Goal: Task Accomplishment & Management: Use online tool/utility

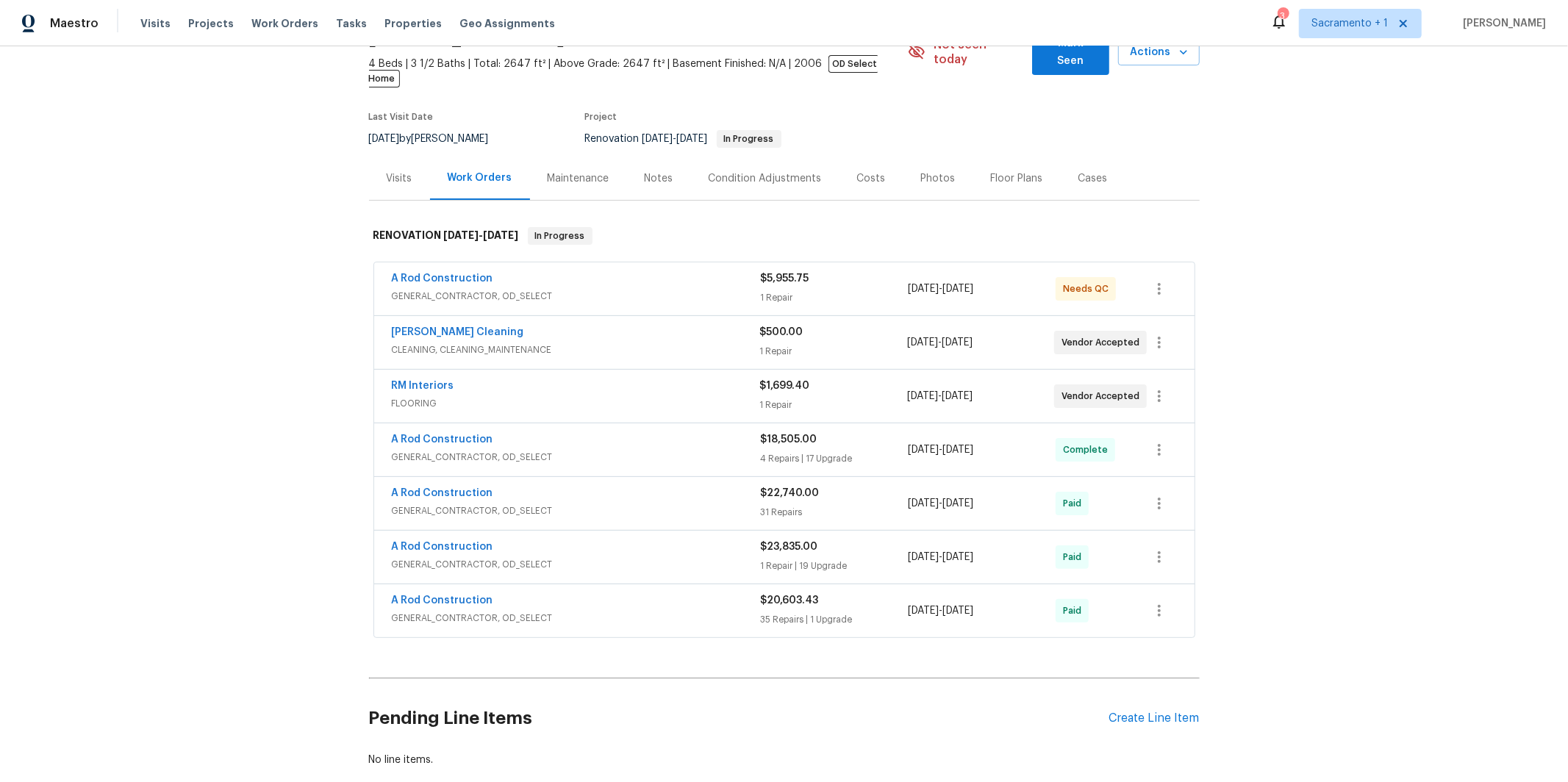
scroll to position [86, 0]
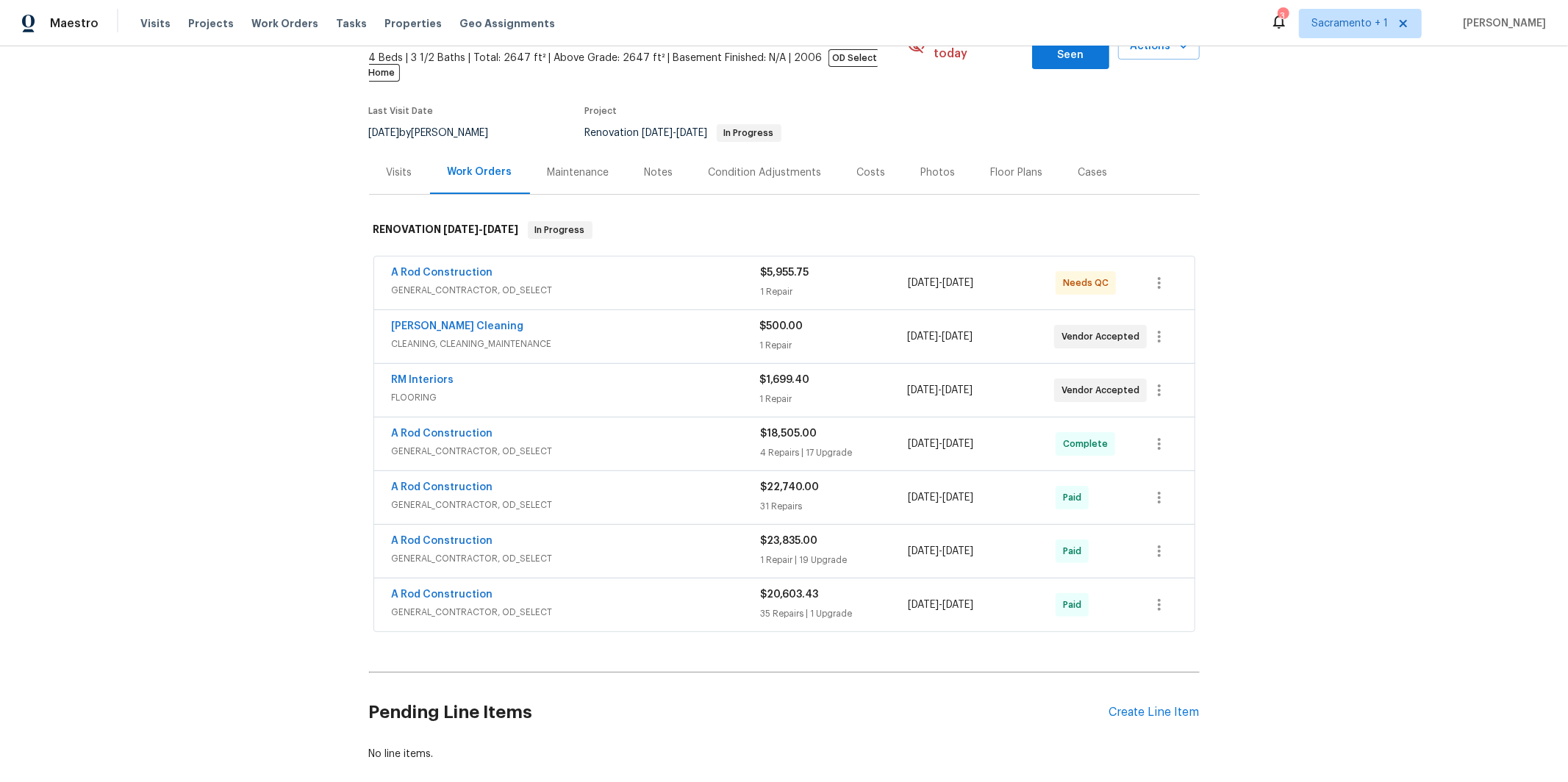
click at [479, 390] on span "FLOORING" at bounding box center [575, 397] width 368 height 14
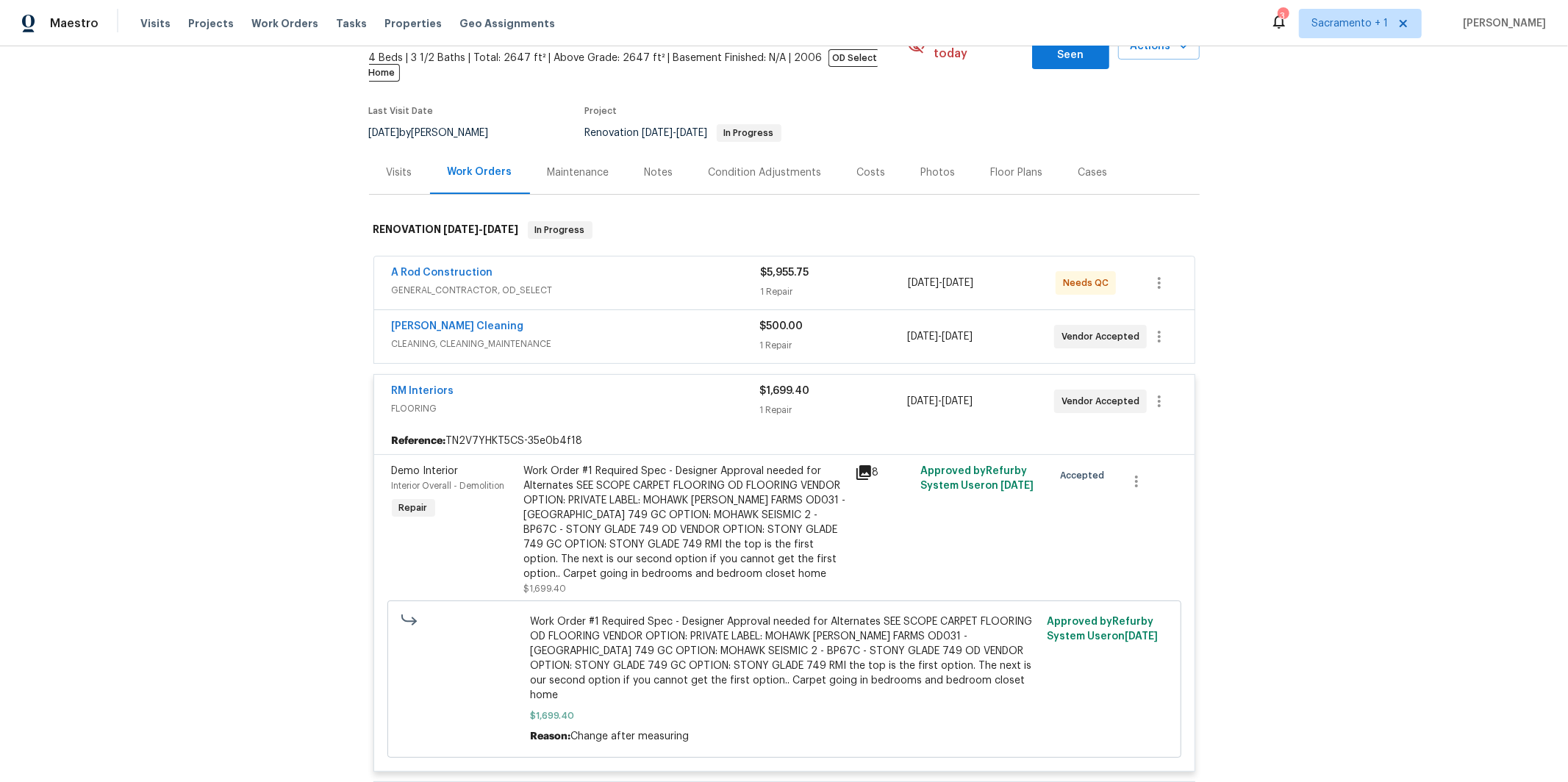
click at [588, 337] on span "CLEANING, CLEANING_MAINTENANCE" at bounding box center [575, 344] width 368 height 14
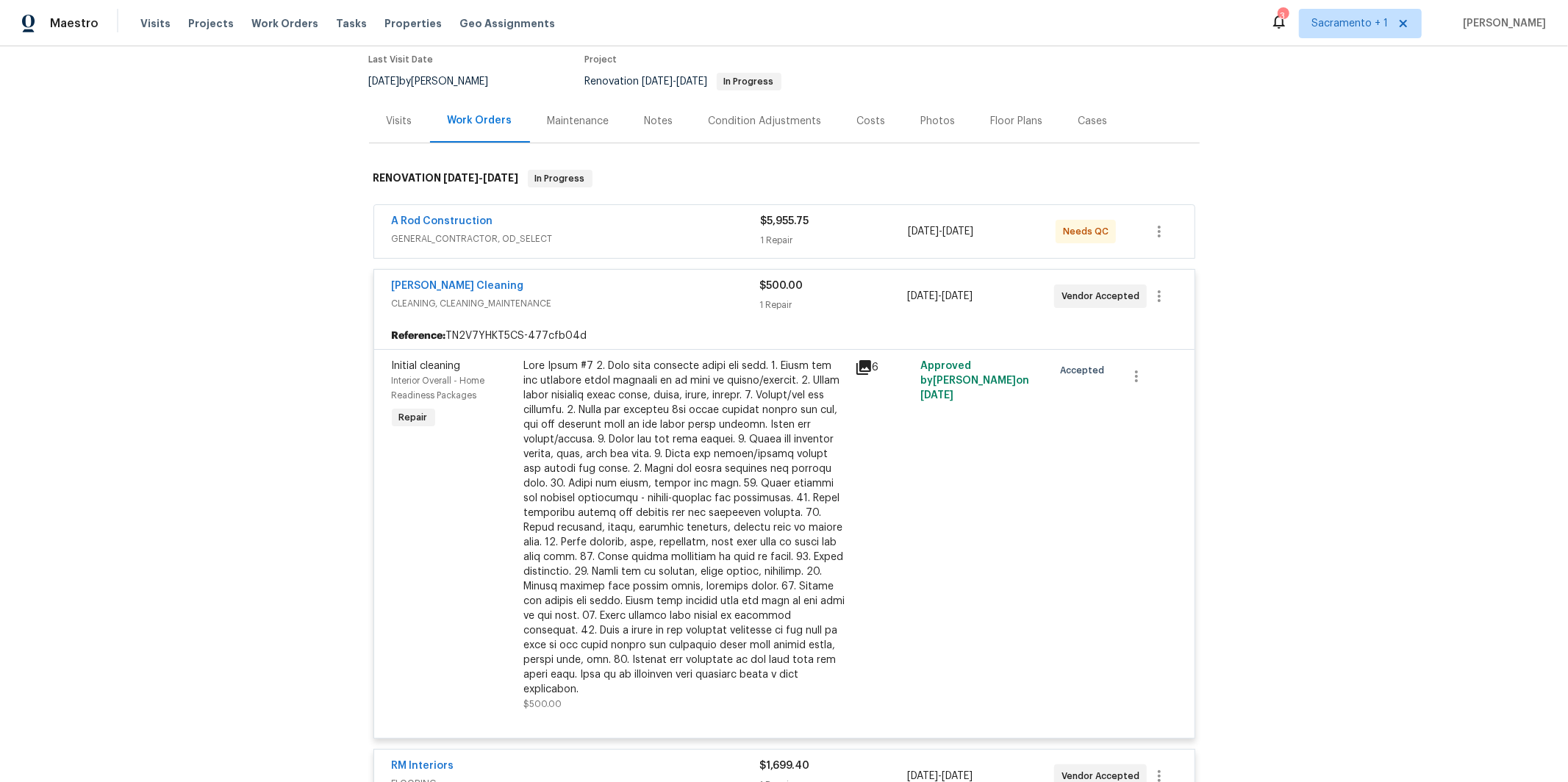
scroll to position [121, 0]
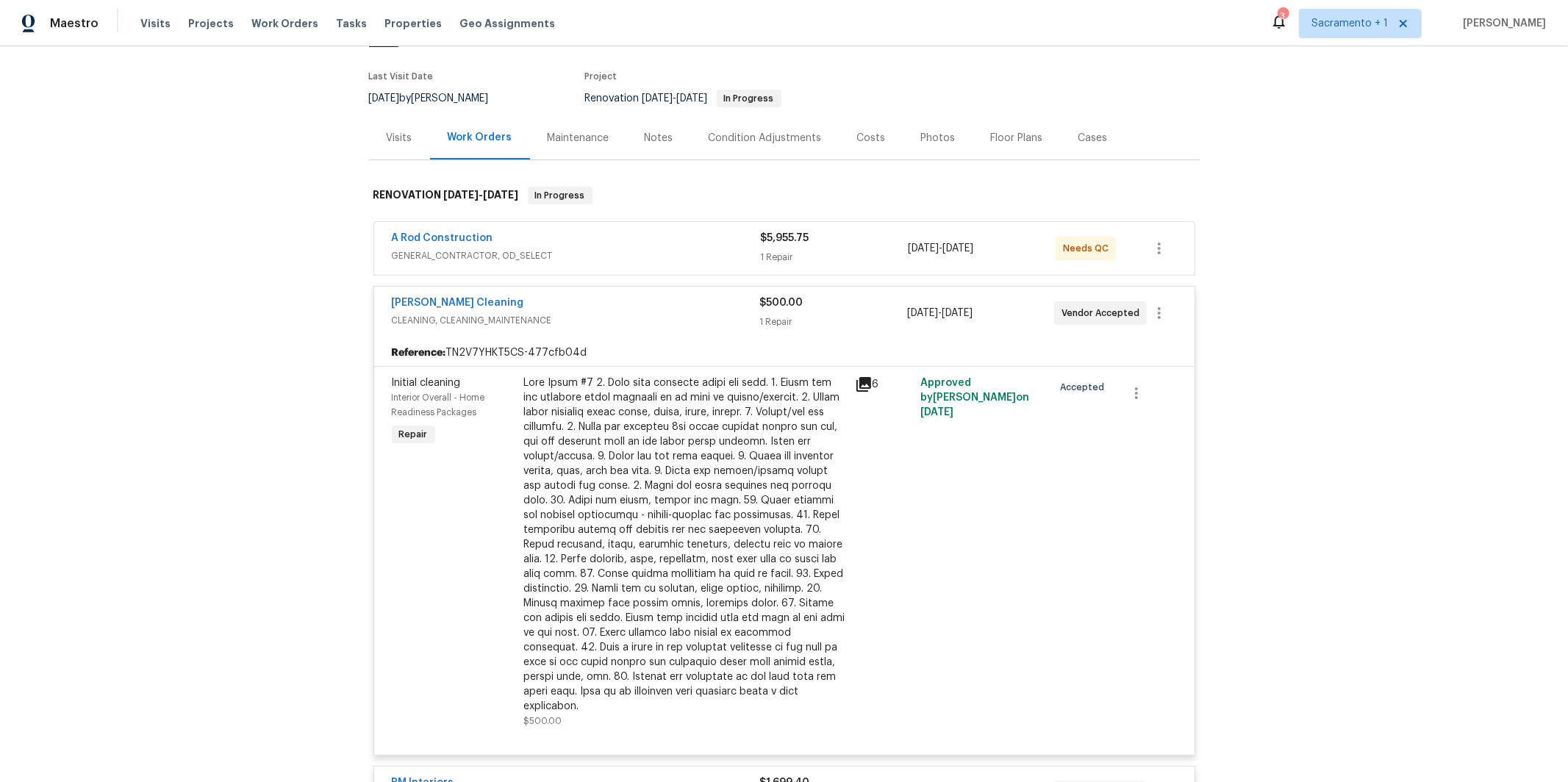
click at [594, 248] on span "GENERAL_CONTRACTOR, OD_SELECT" at bounding box center [576, 255] width 369 height 14
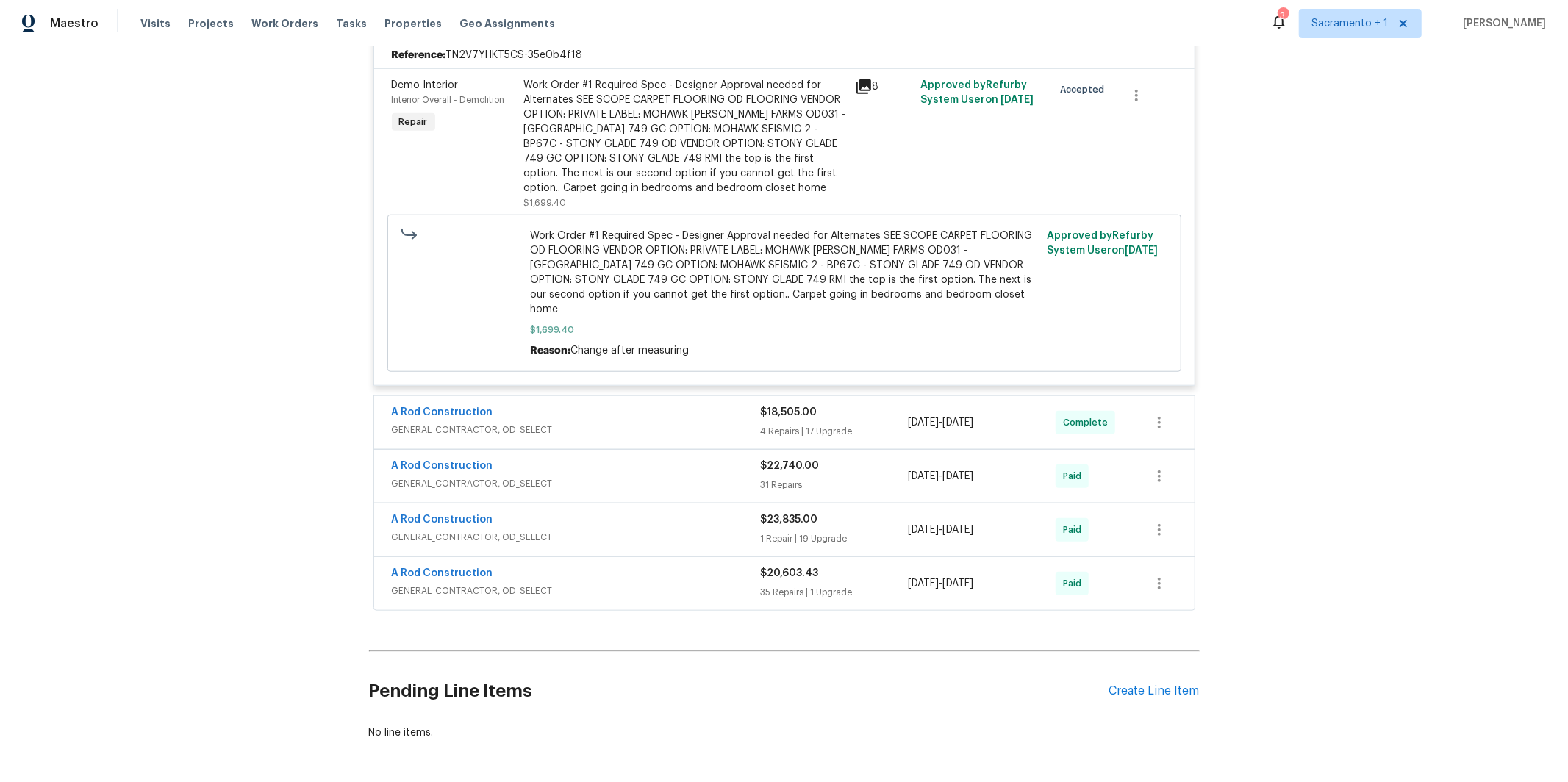
scroll to position [1048, 0]
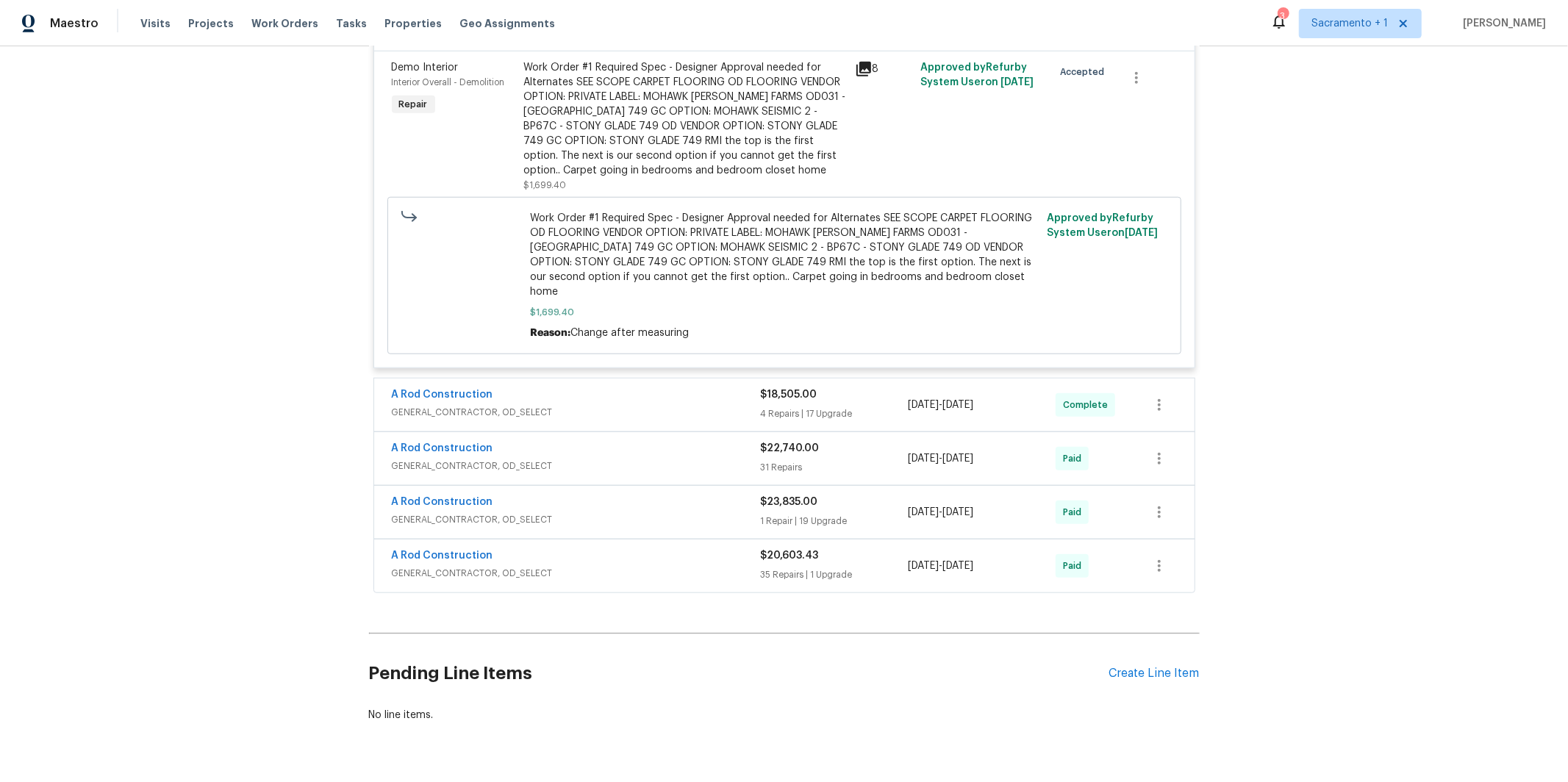
click at [513, 548] on div "A Rod Construction GENERAL_CONTRACTOR, OD_SELECT" at bounding box center [576, 566] width 369 height 36
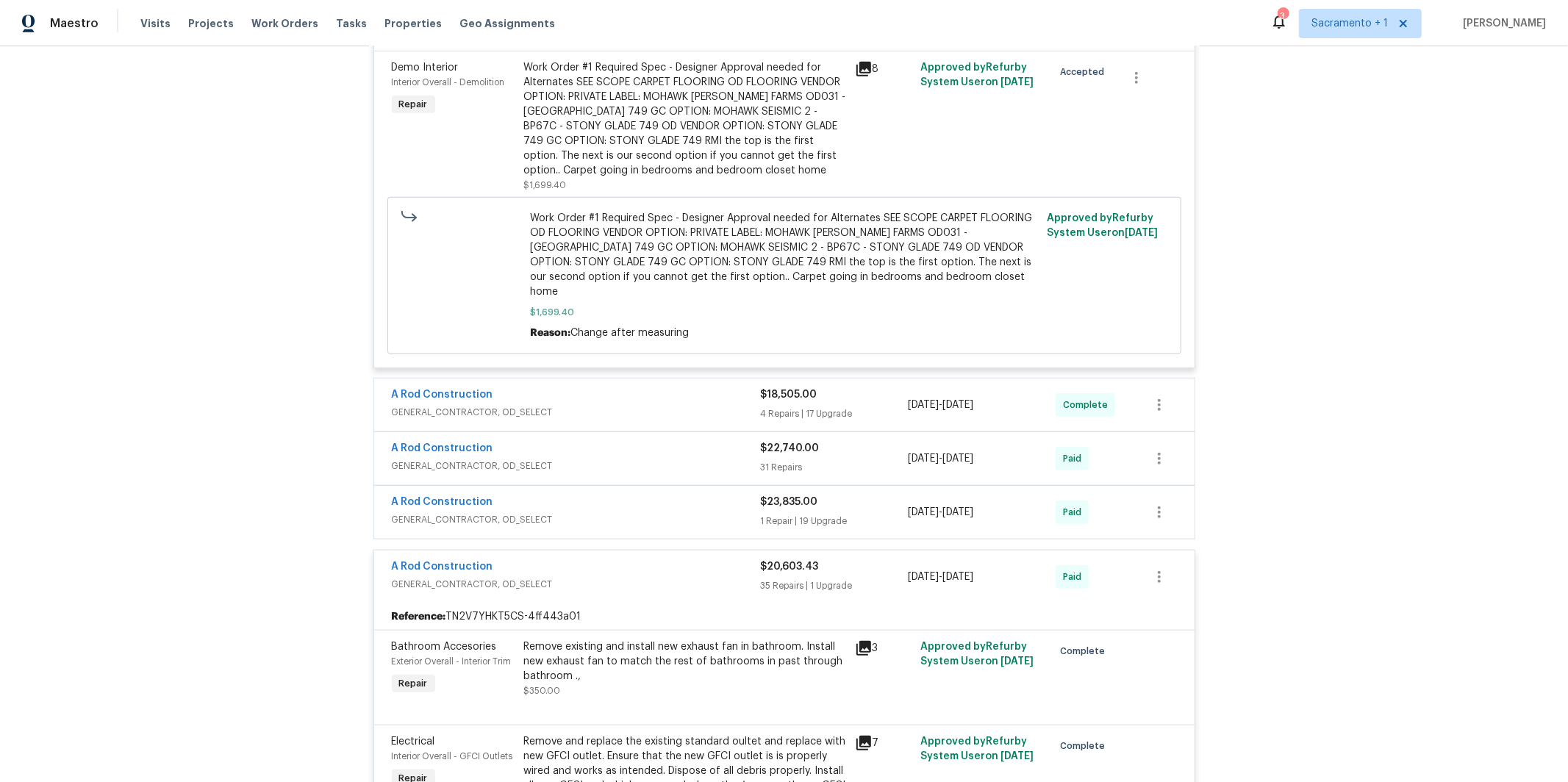
click at [555, 512] on span "GENERAL_CONTRACTOR, OD_SELECT" at bounding box center [576, 519] width 369 height 14
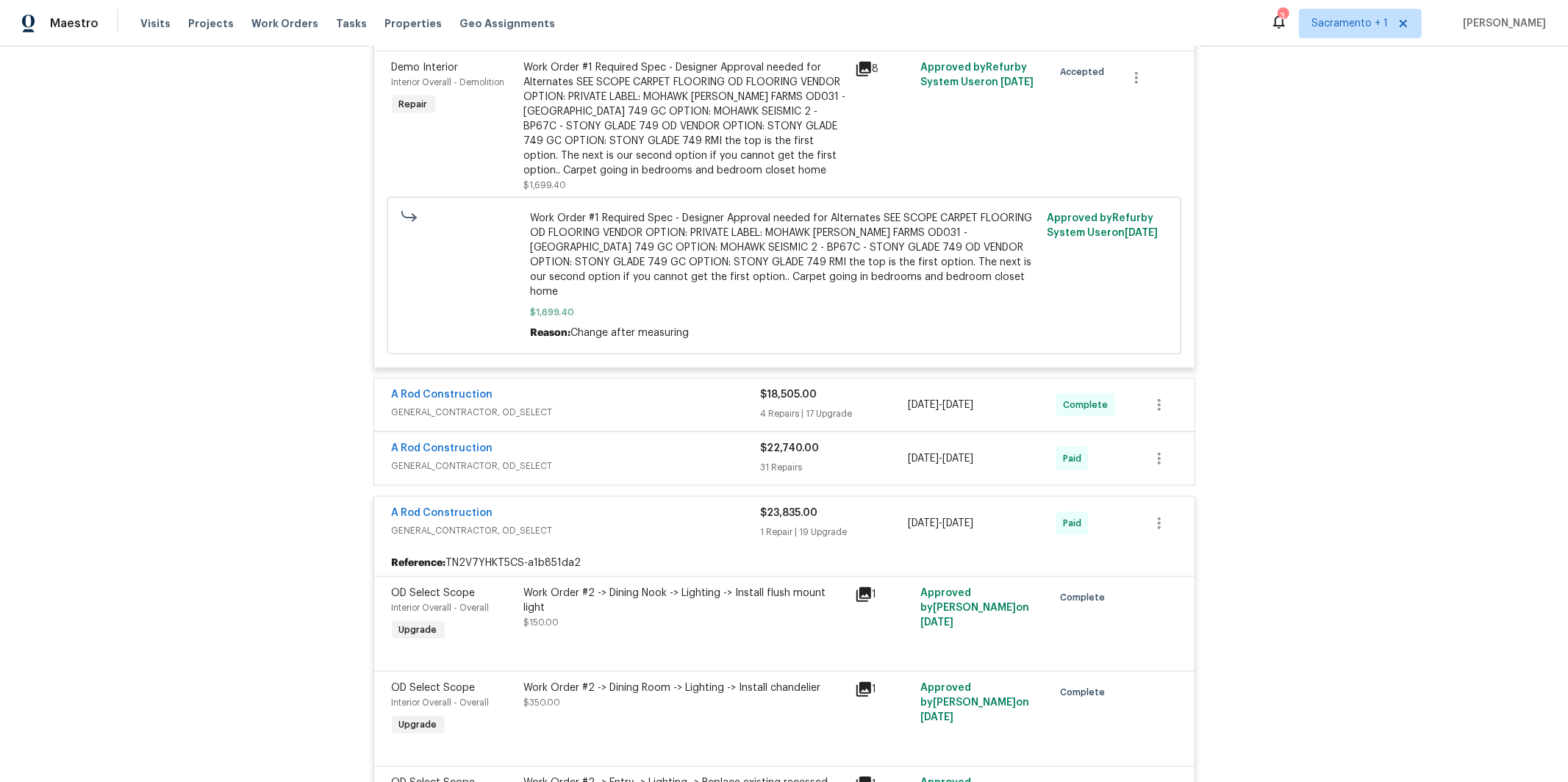
click at [560, 459] on span "GENERAL_CONTRACTOR, OD_SELECT" at bounding box center [576, 466] width 369 height 14
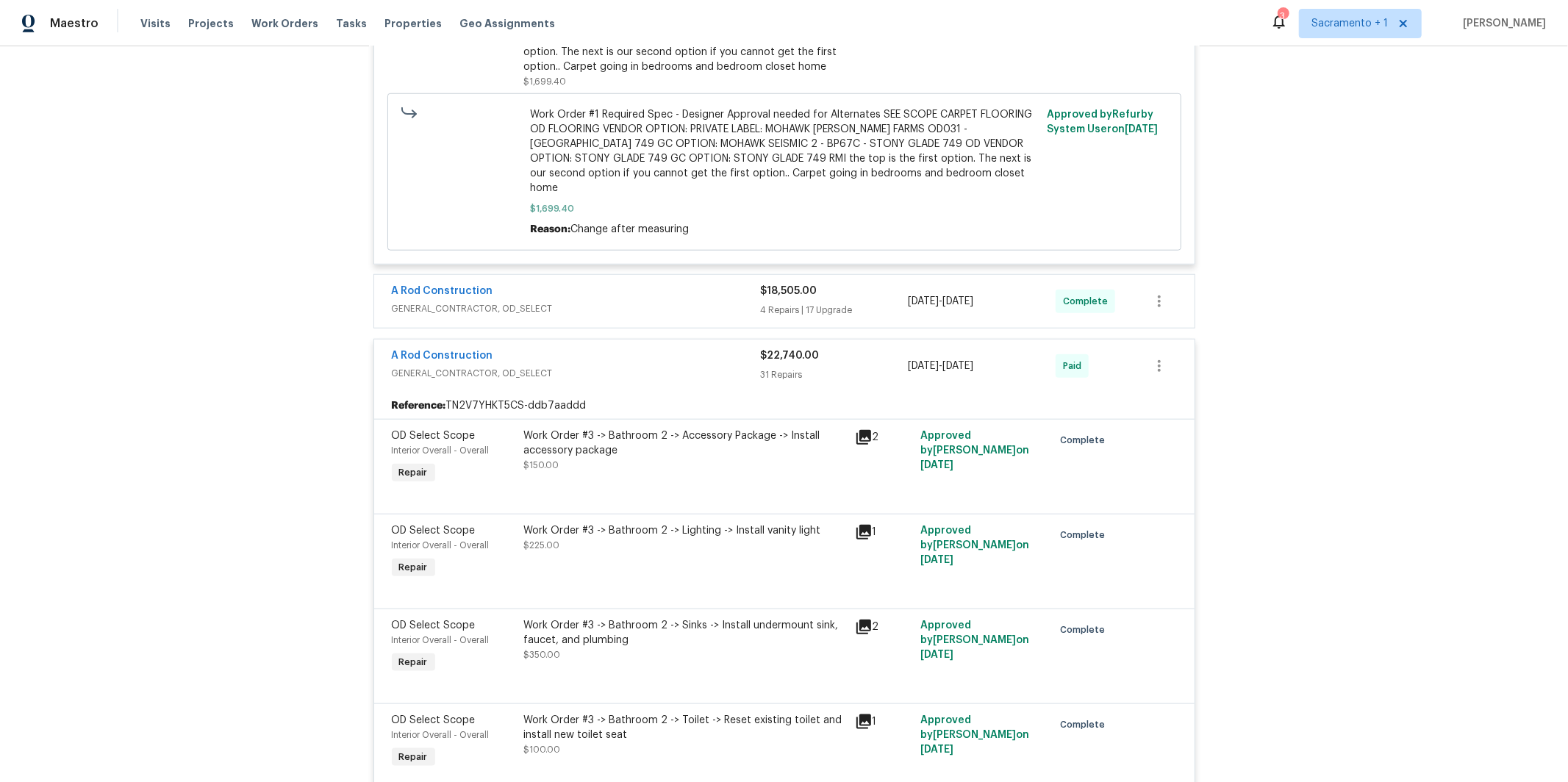
scroll to position [1155, 0]
click at [556, 281] on div "A Rod Construction" at bounding box center [576, 289] width 369 height 17
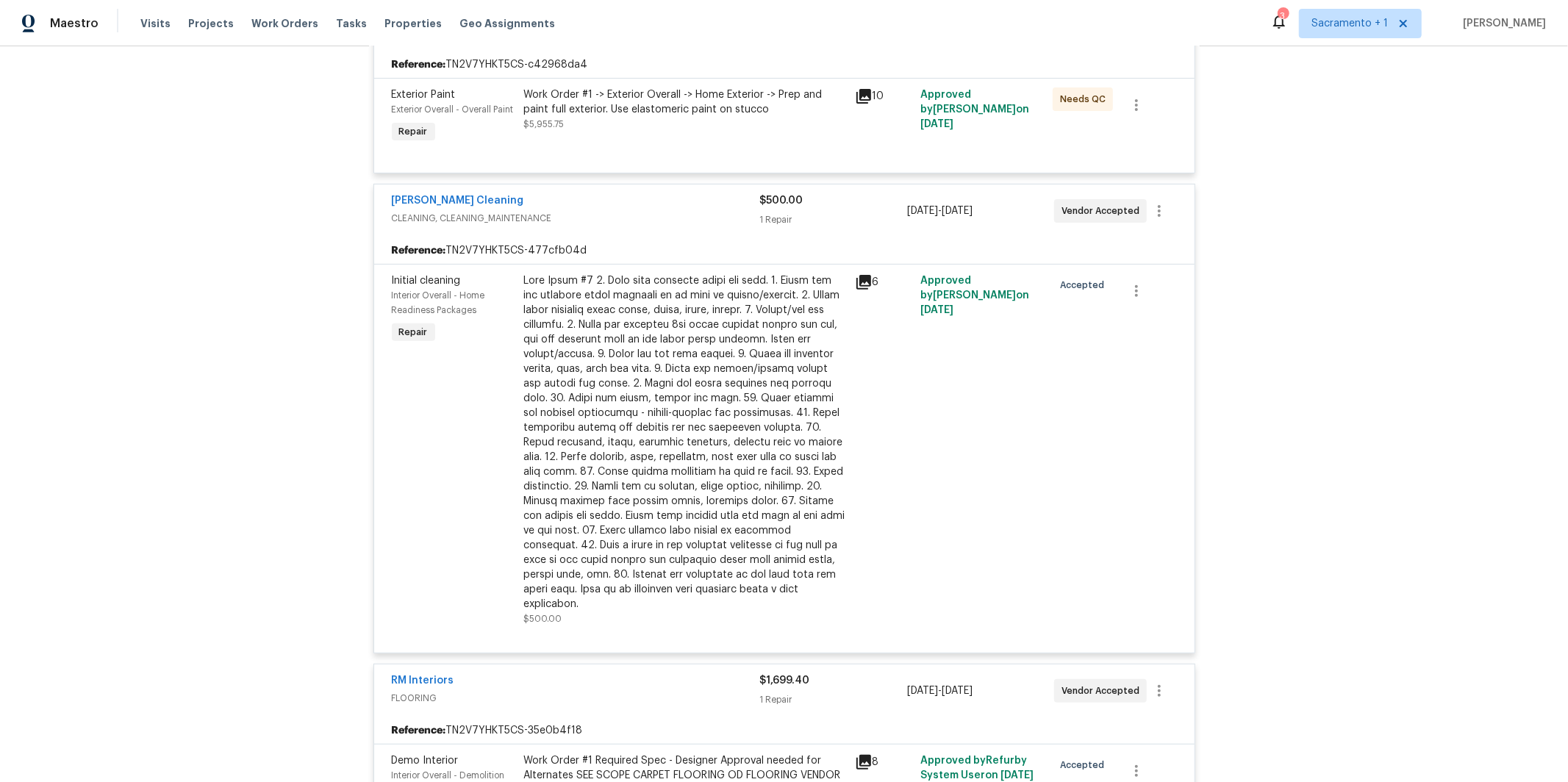
scroll to position [0, 0]
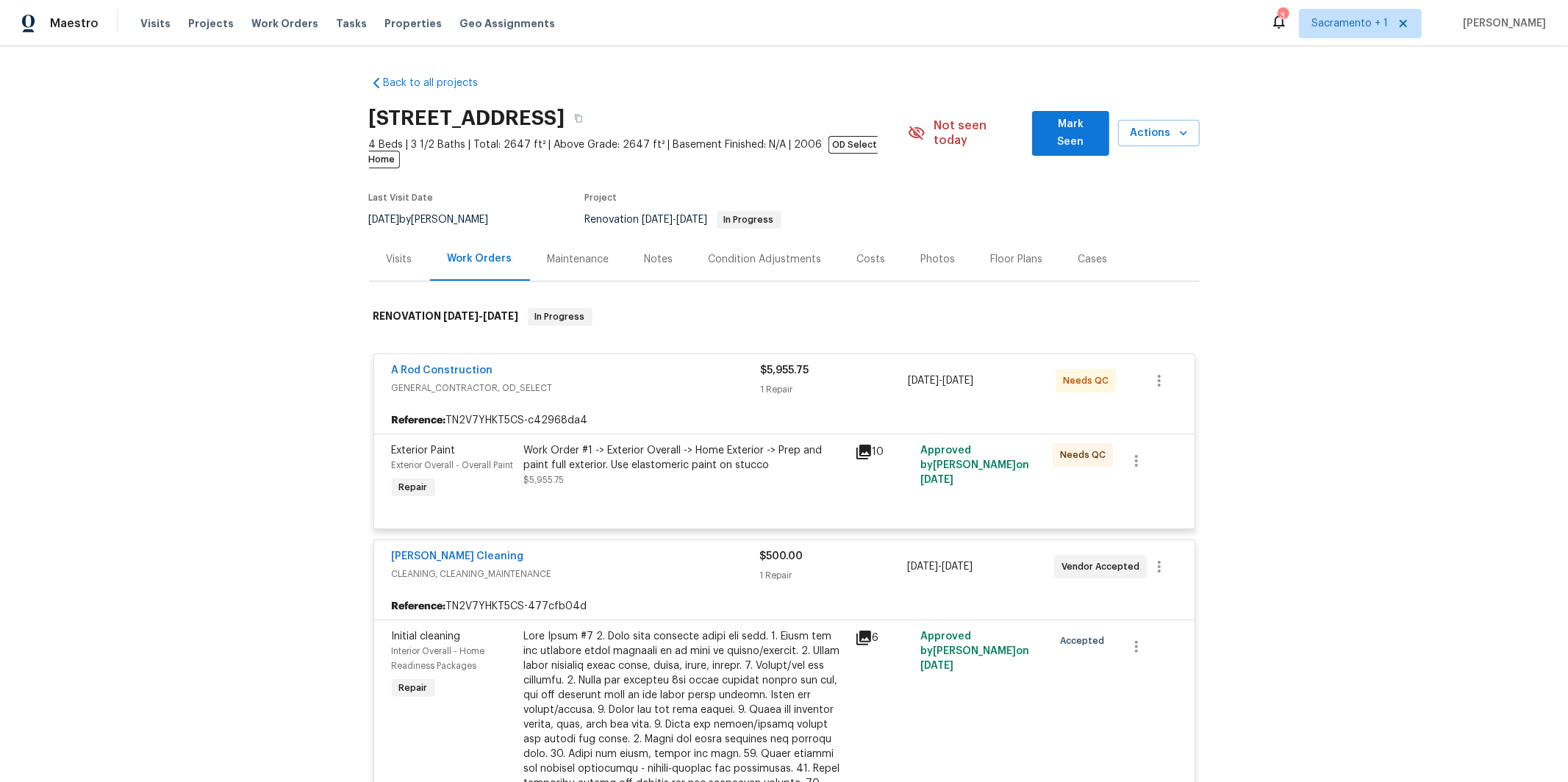
click at [647, 443] on div "Work Order #1 -> Exterior Overall -> Home Exterior -> Prep and paint full exter…" at bounding box center [685, 457] width 322 height 30
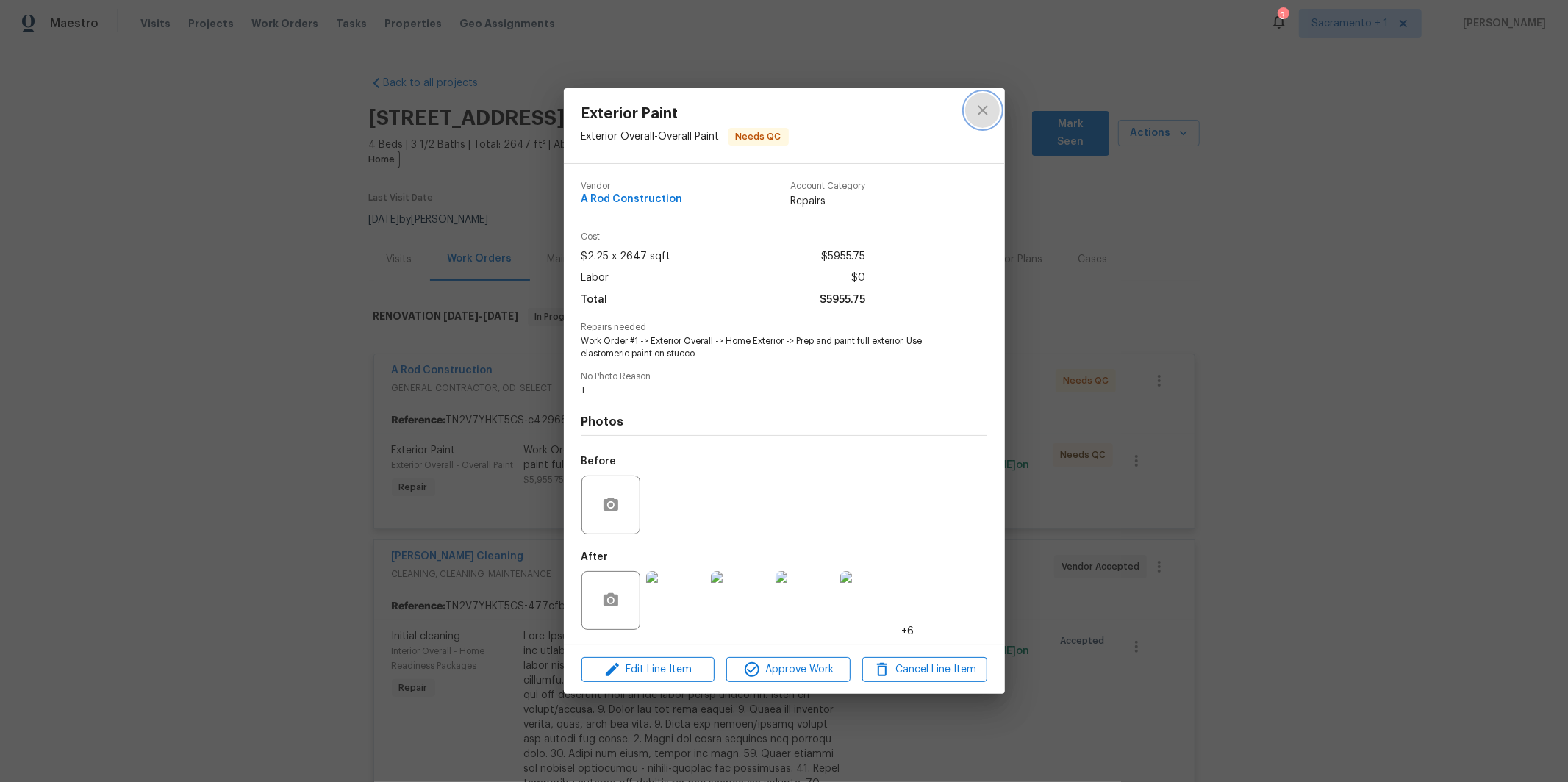
drag, startPoint x: 978, startPoint y: 106, endPoint x: 521, endPoint y: 50, distance: 460.4
click at [978, 106] on icon "close" at bounding box center [983, 110] width 17 height 17
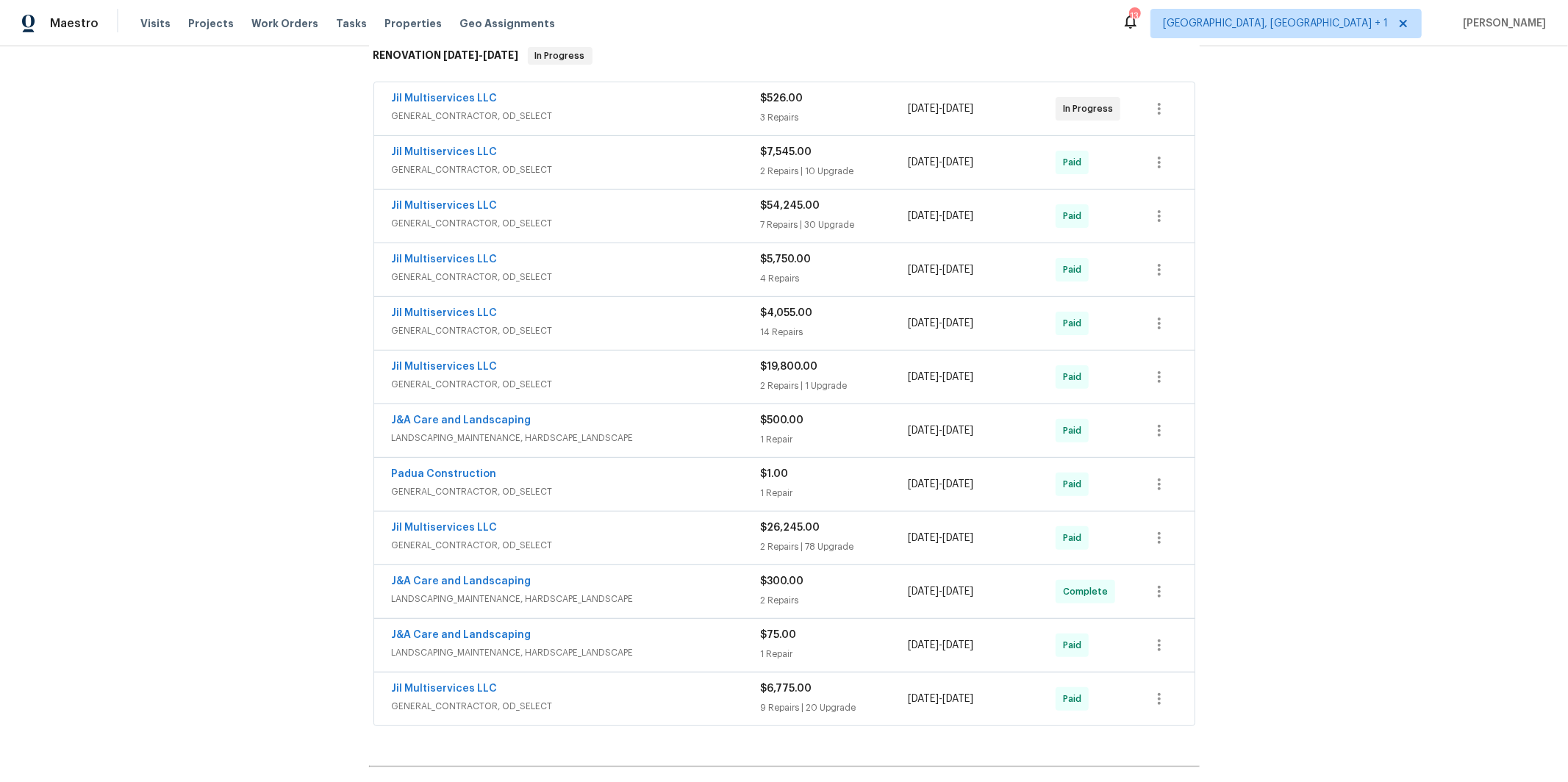
scroll to position [240, 0]
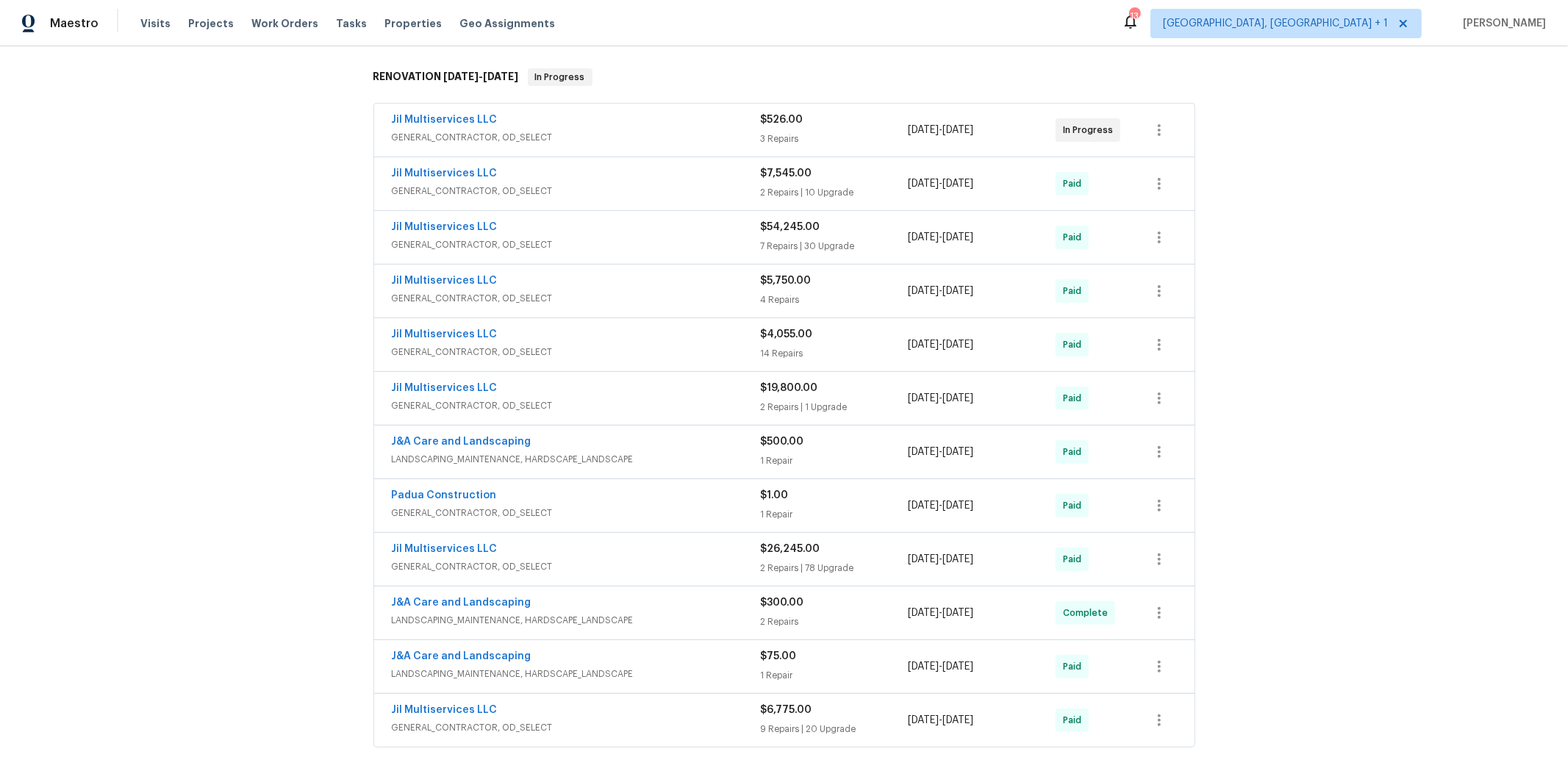
click at [543, 542] on div "Jil Multiservices LLC" at bounding box center [576, 550] width 369 height 17
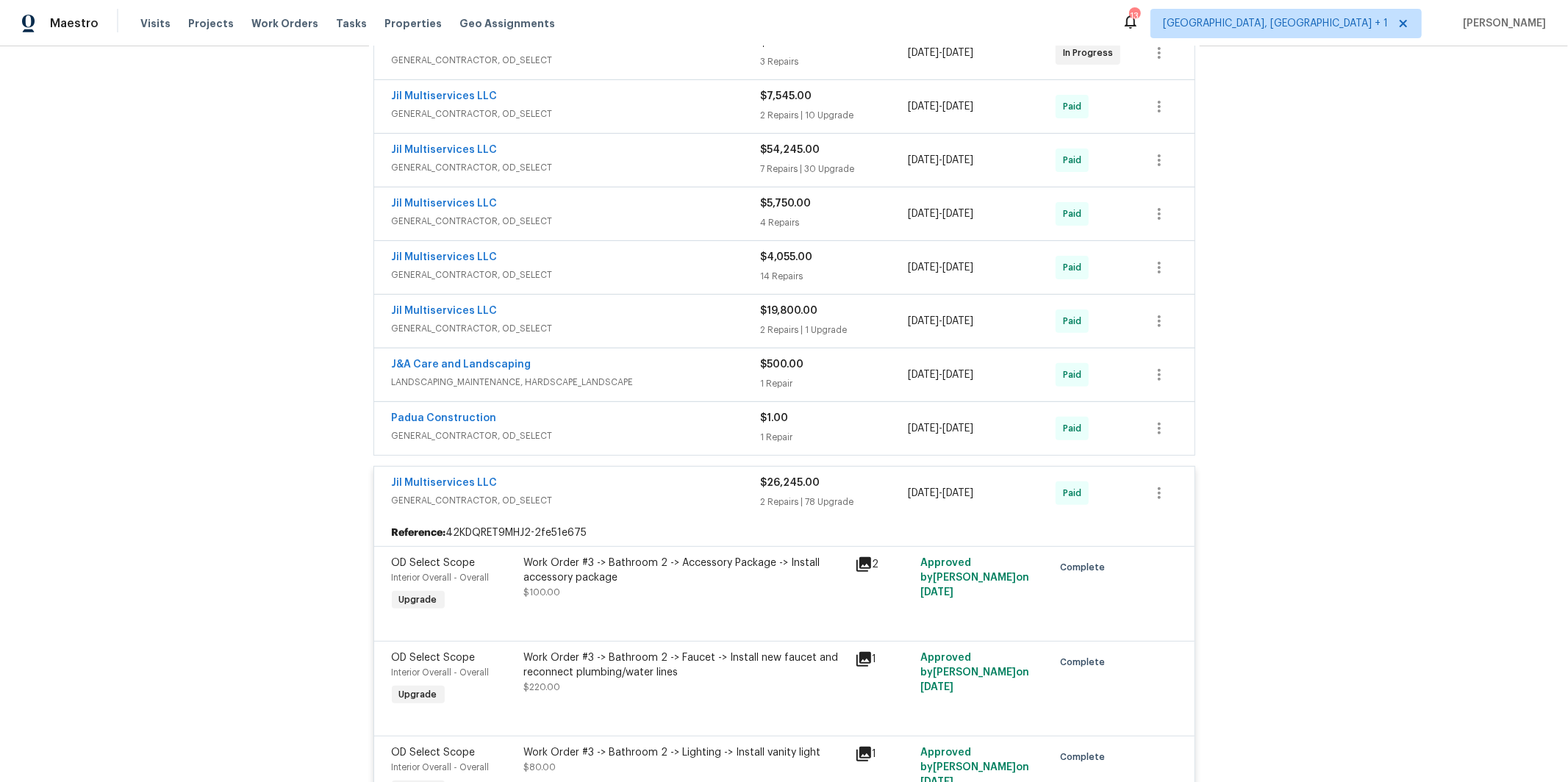
scroll to position [245, 0]
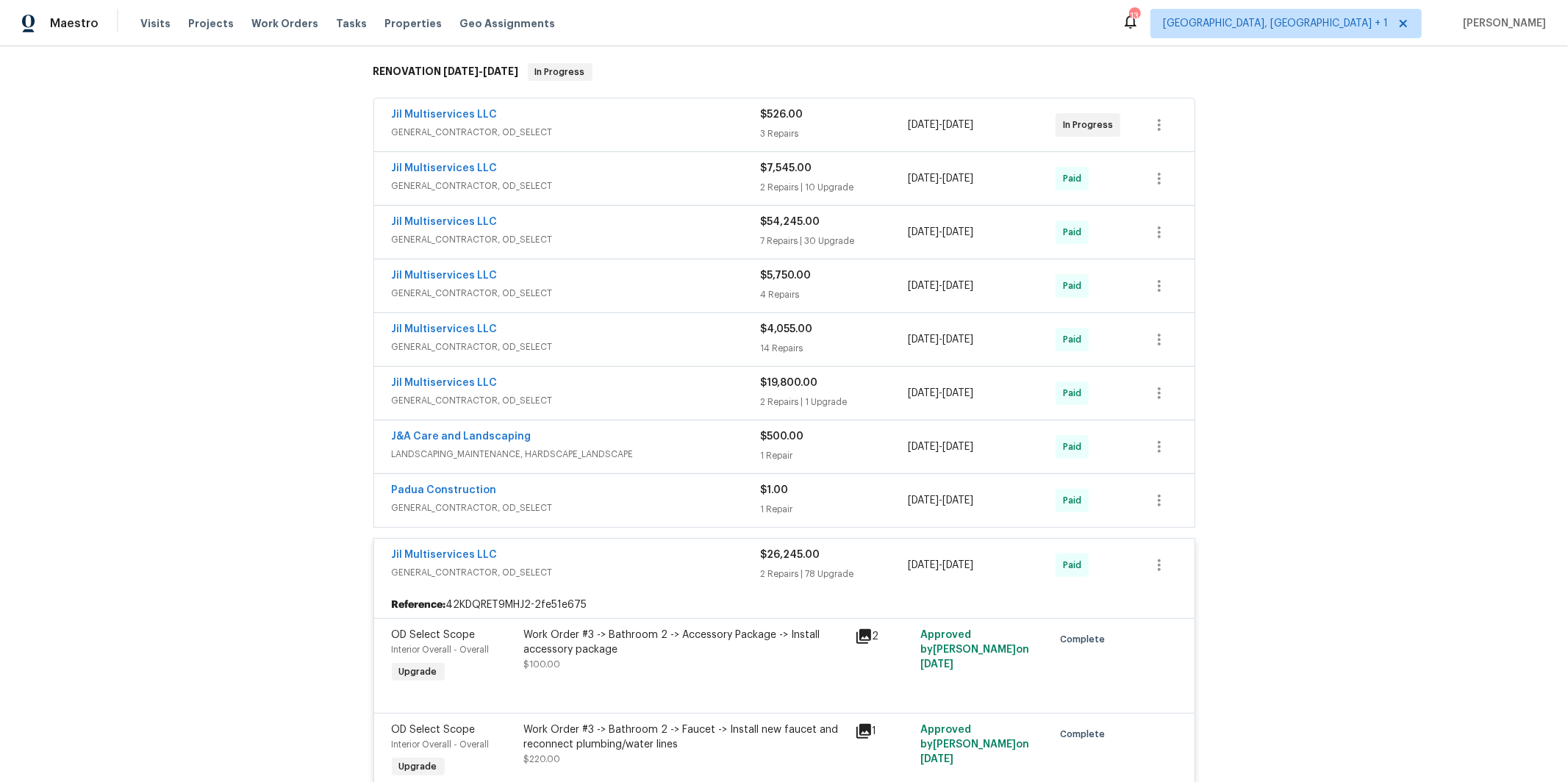
click at [557, 393] on span "GENERAL_CONTRACTOR, OD_SELECT" at bounding box center [576, 400] width 369 height 14
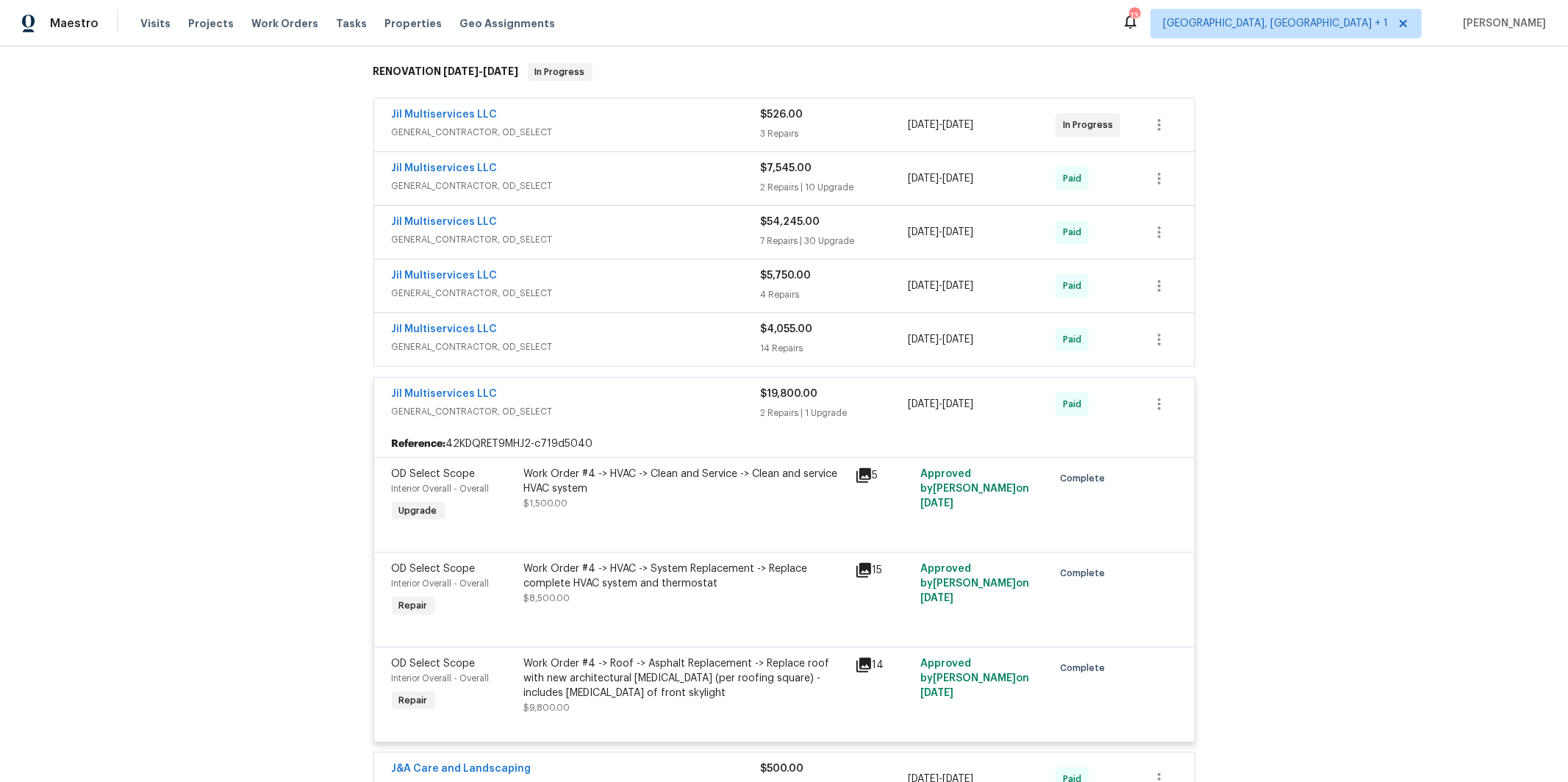
click at [545, 340] on span "GENERAL_CONTRACTOR, OD_SELECT" at bounding box center [576, 347] width 369 height 14
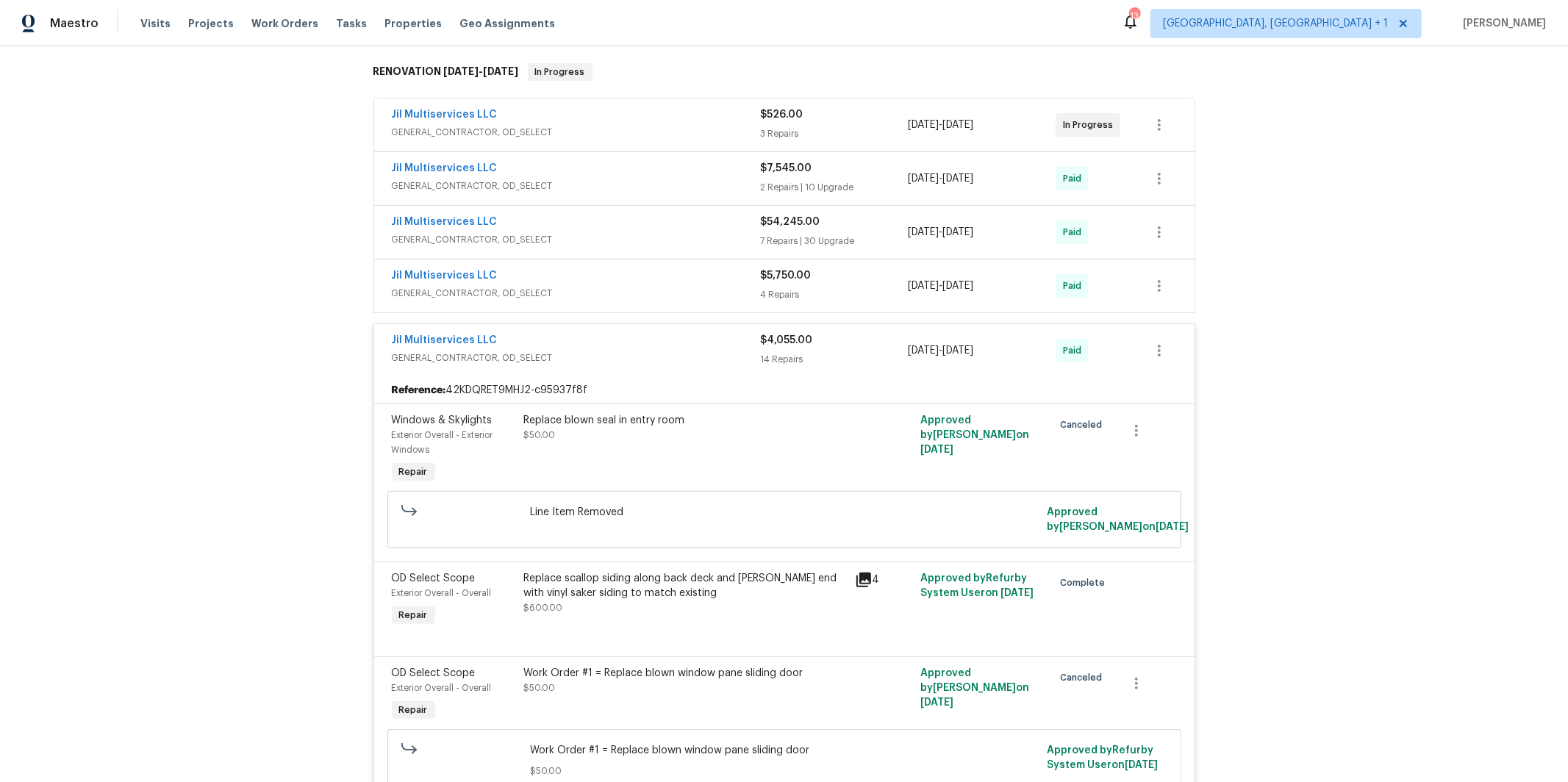
click at [555, 286] on span "GENERAL_CONTRACTOR, OD_SELECT" at bounding box center [576, 293] width 369 height 14
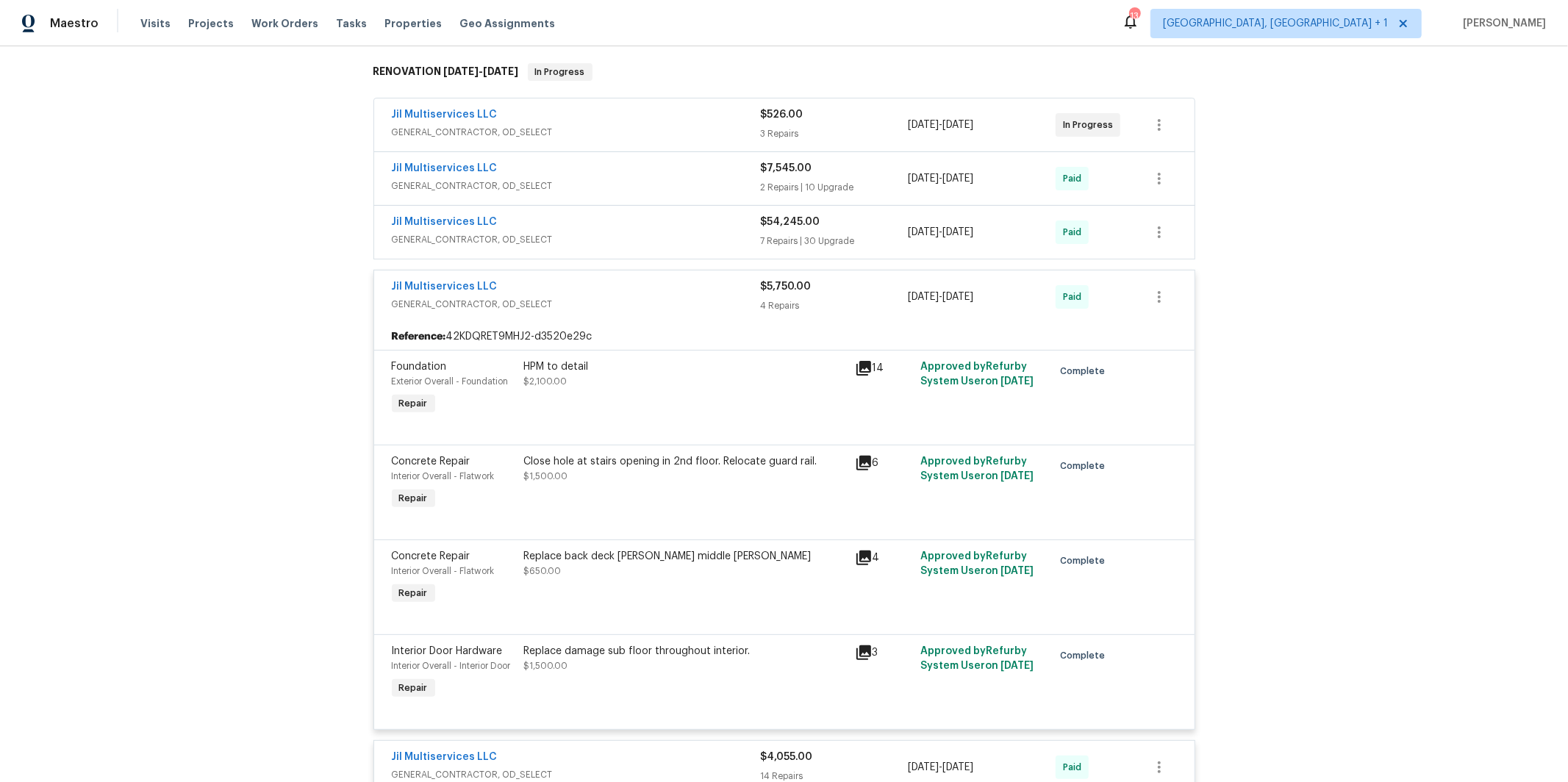
click at [565, 215] on div "Jil Multiservices LLC" at bounding box center [576, 223] width 369 height 17
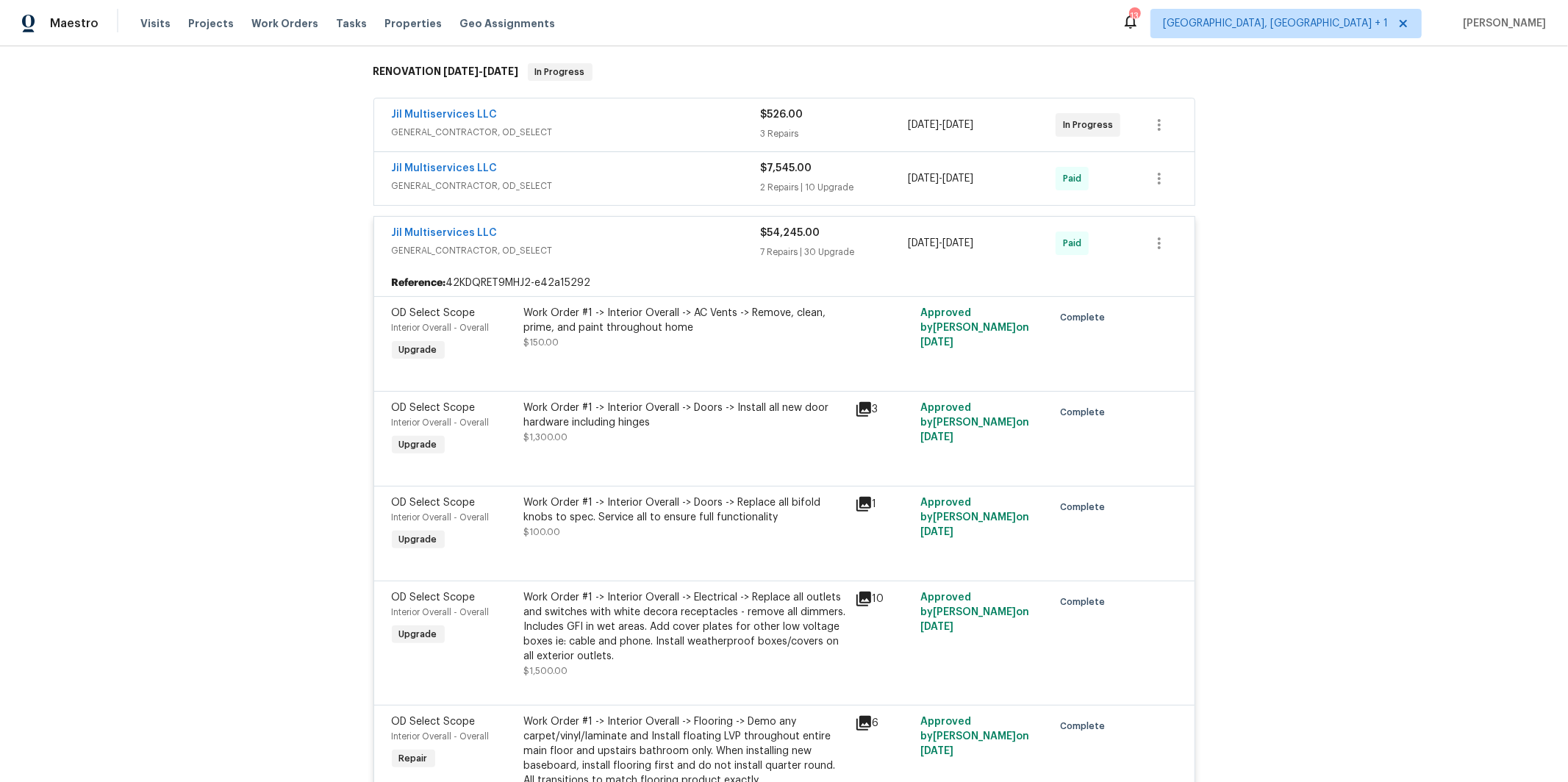
click at [555, 161] on div "Jil Multiservices LLC" at bounding box center [576, 169] width 369 height 17
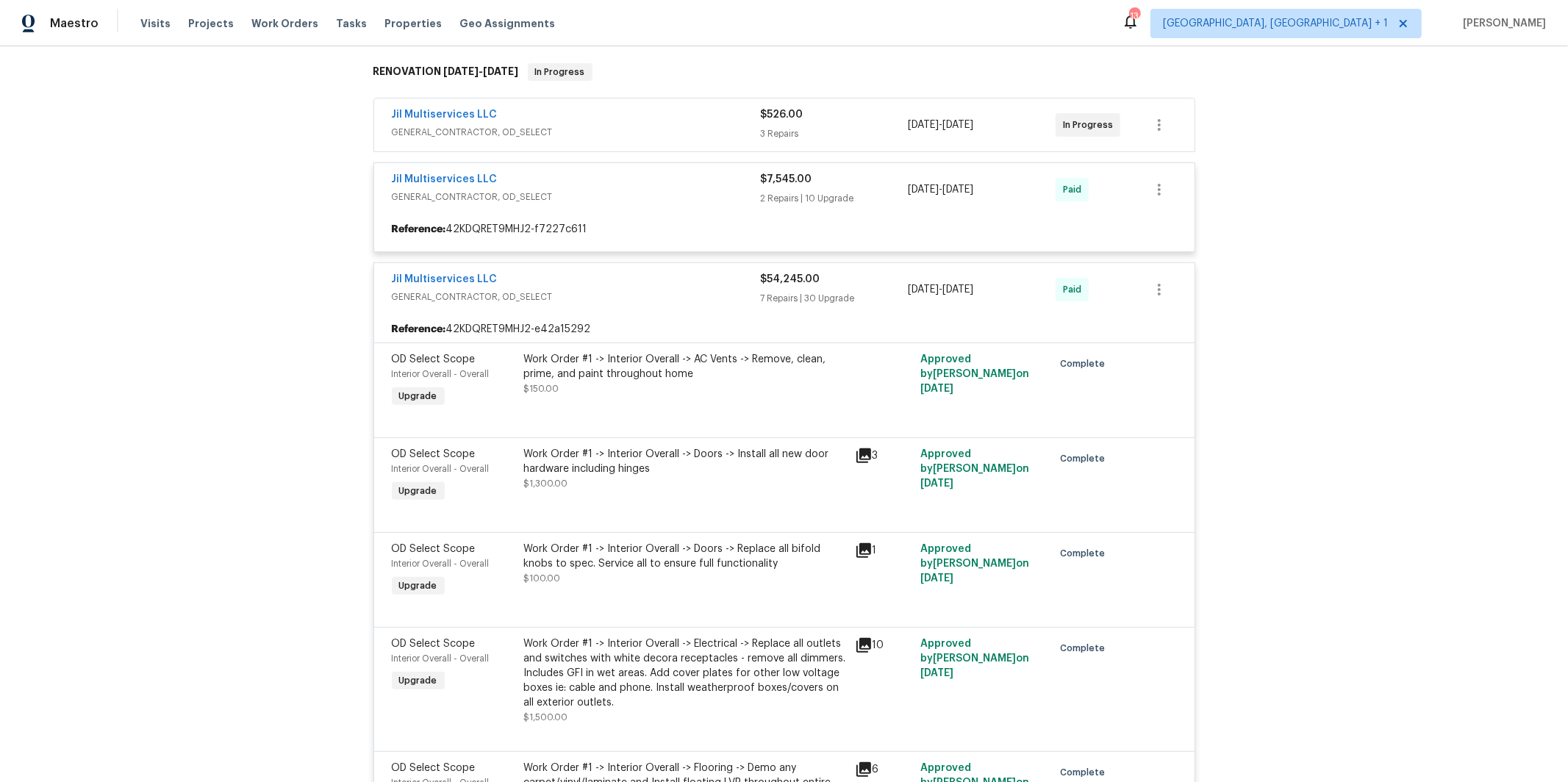
click at [282, 283] on div "Back to all projects 4436 Lochurst Dr, Pfafftown, NC 27040 4 Beds | 3 1/2 Baths…" at bounding box center [784, 414] width 1568 height 736
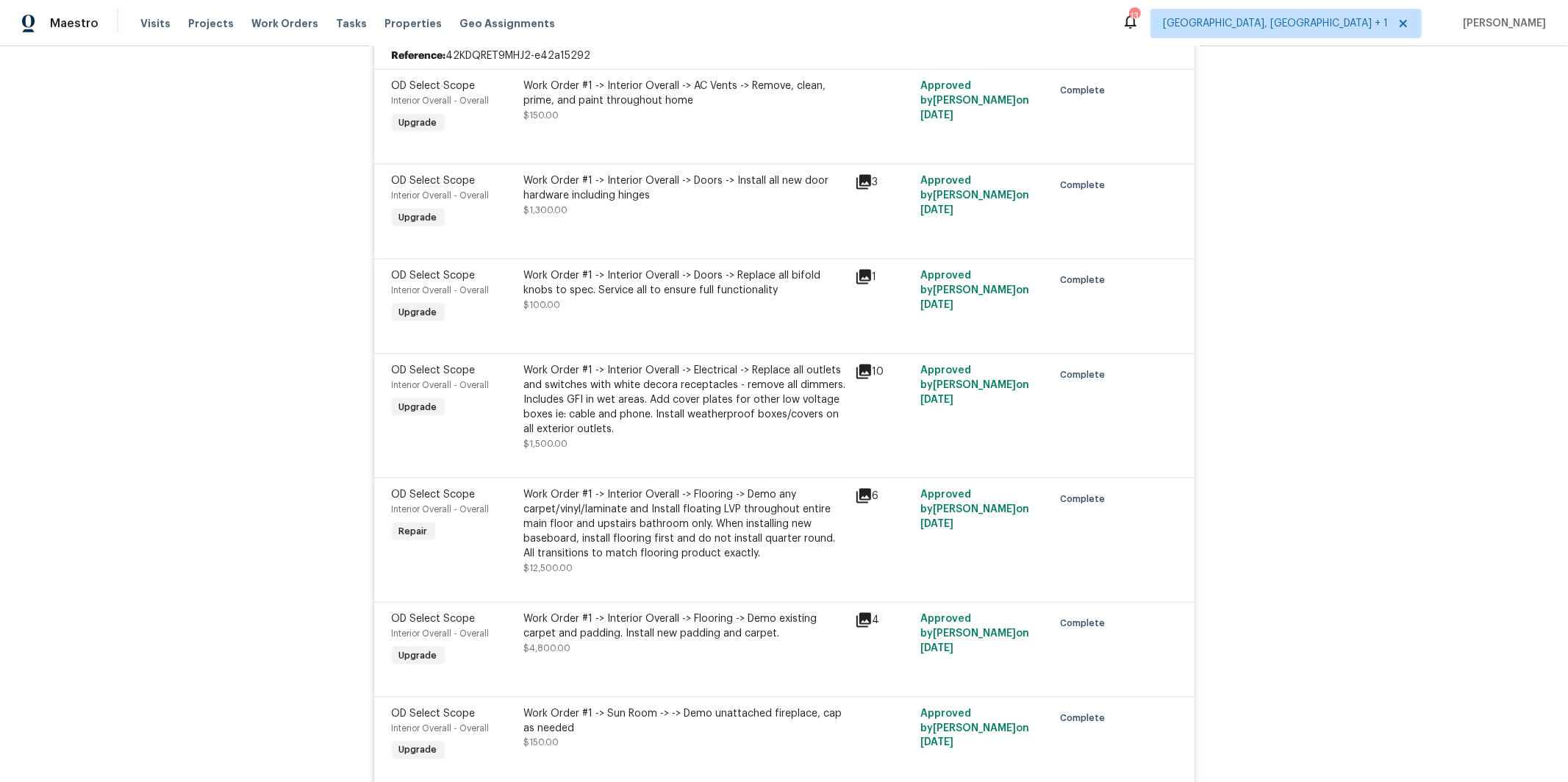
scroll to position [7564, 0]
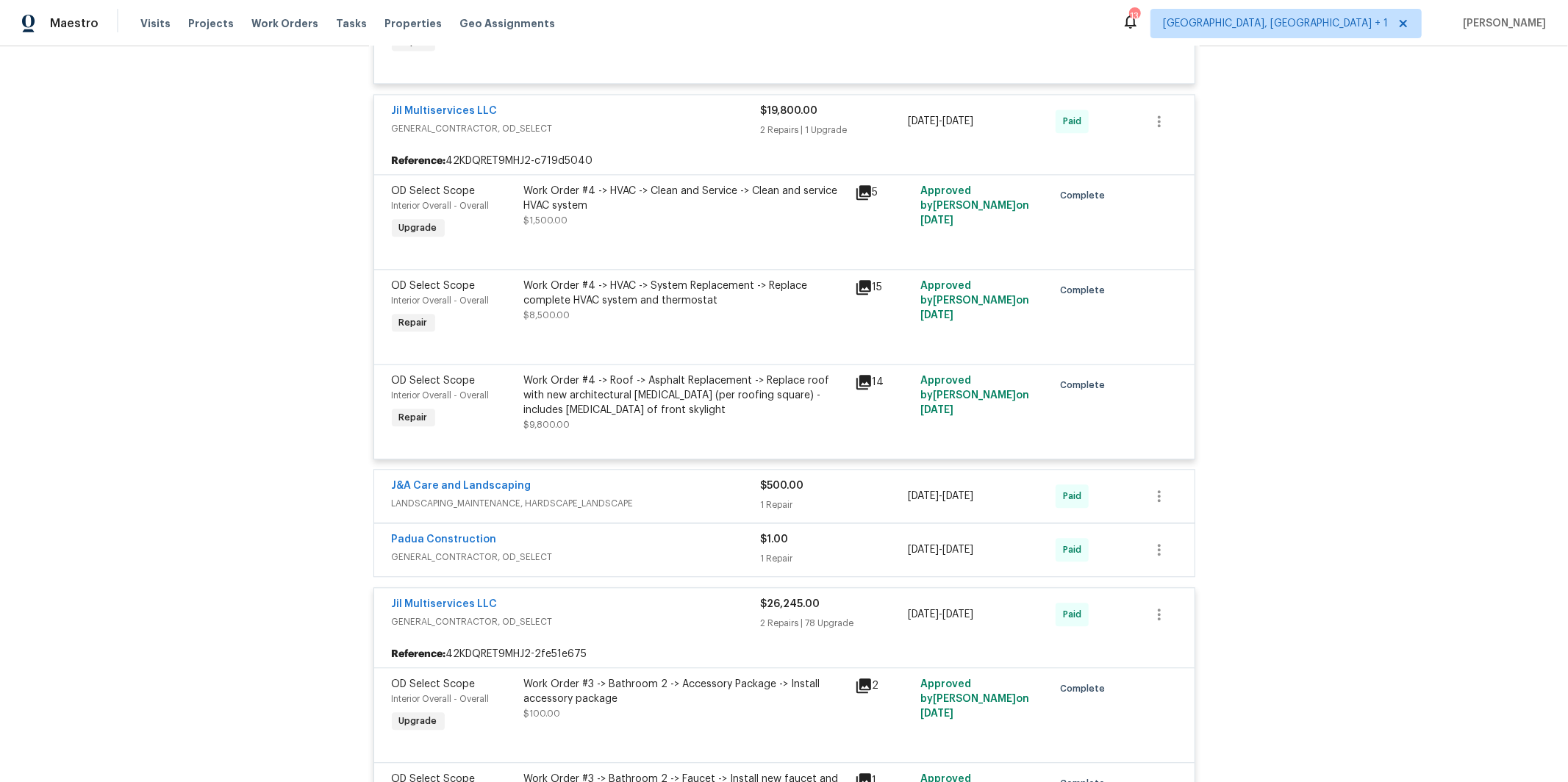
click at [616, 417] on div "Work Order #4 -> Roof -> Asphalt Replacement -> Replace roof with new architect…" at bounding box center [685, 395] width 322 height 44
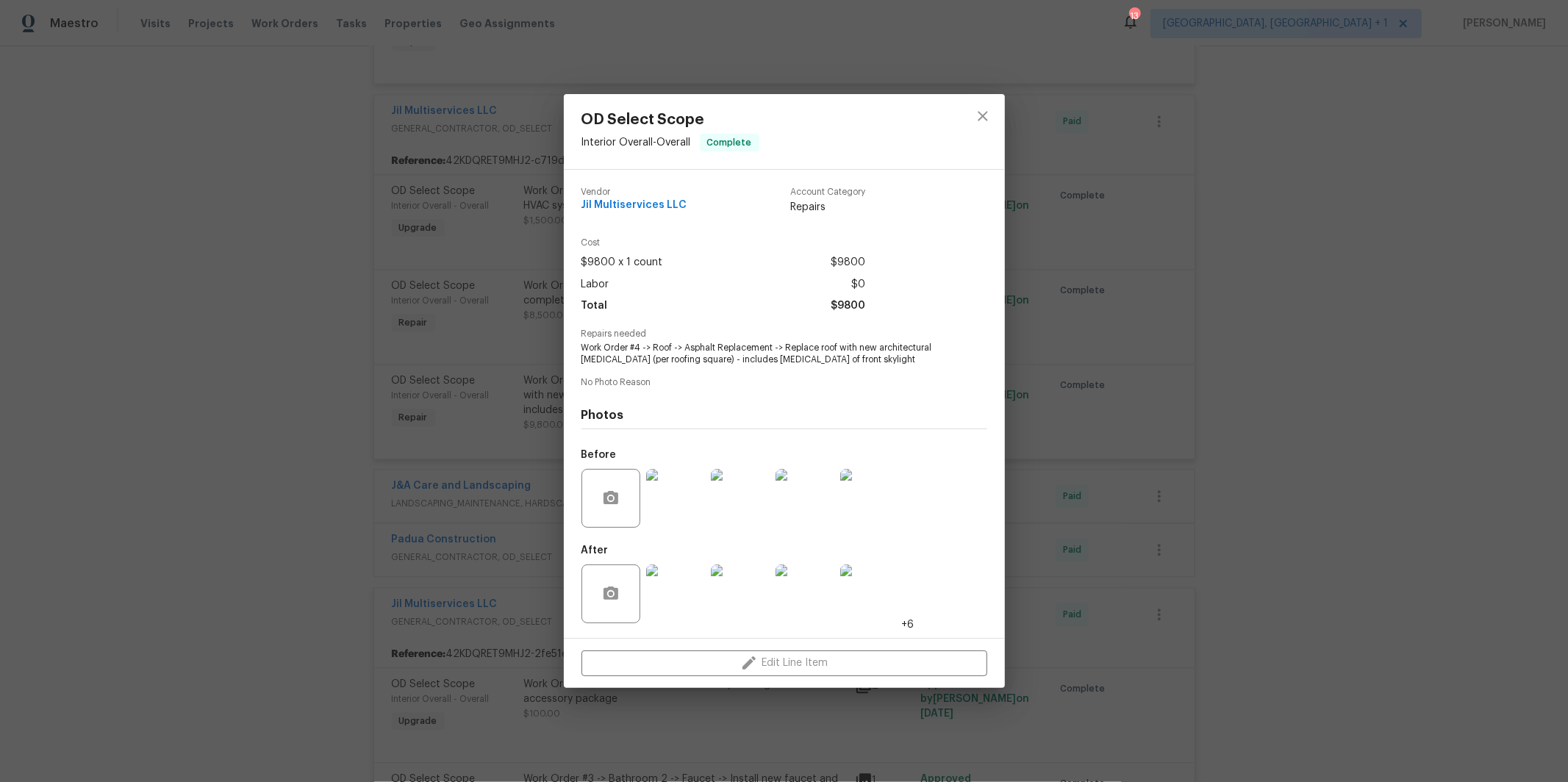
click at [675, 506] on img at bounding box center [676, 498] width 59 height 59
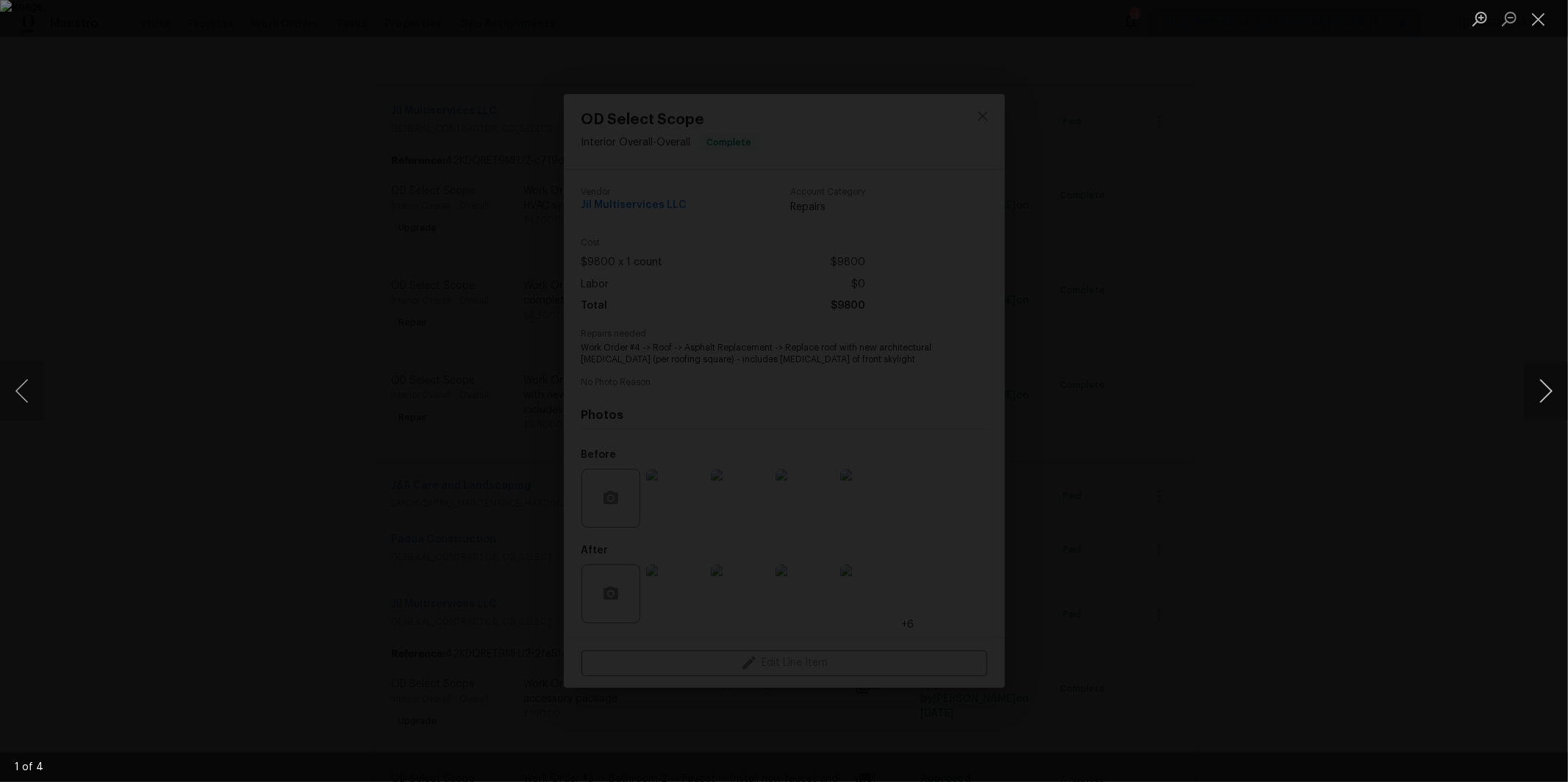
click at [1550, 400] on button "Next image" at bounding box center [1546, 391] width 44 height 59
click at [11, 409] on button "Previous image" at bounding box center [22, 391] width 44 height 59
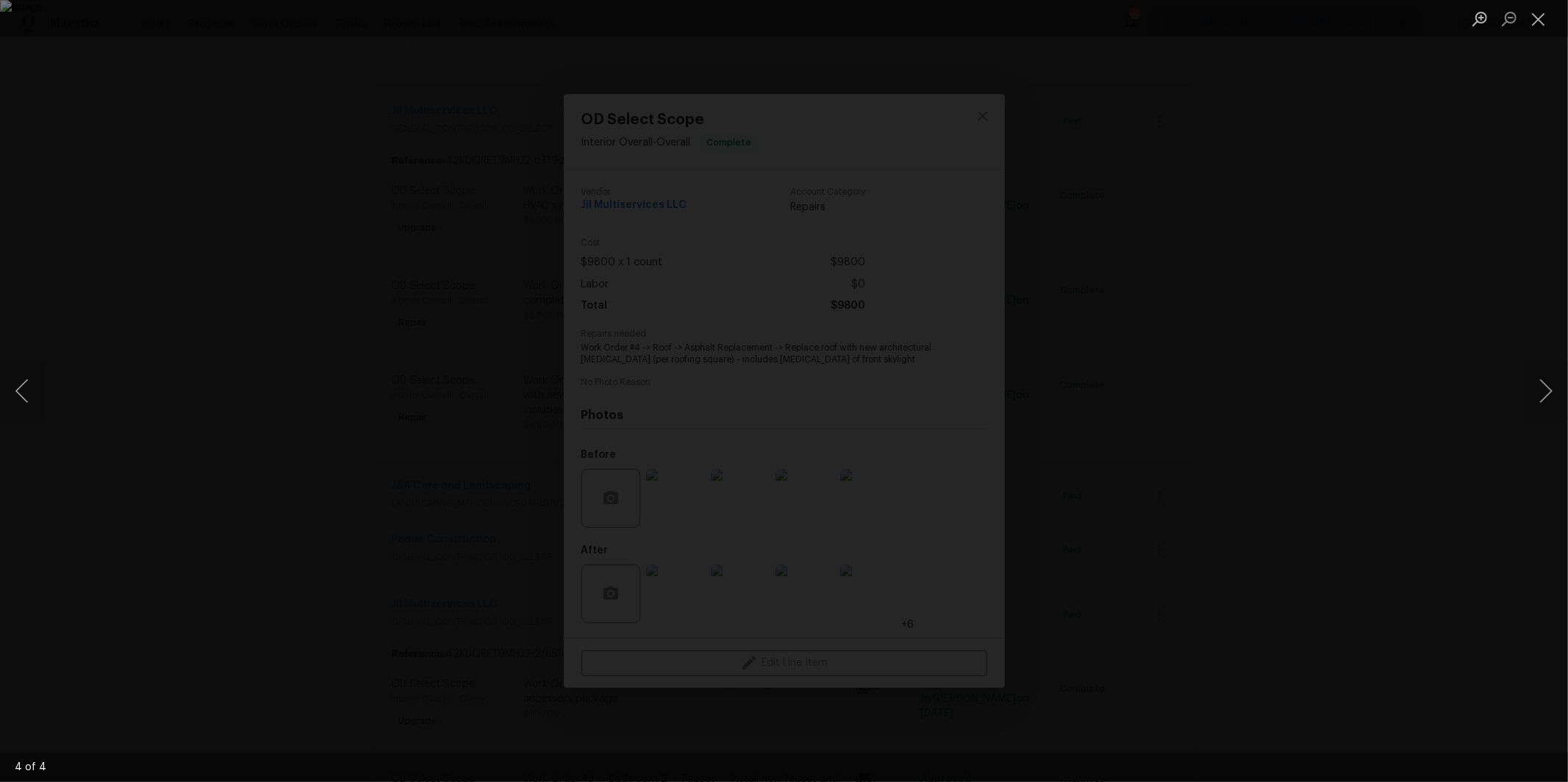
click at [228, 398] on div "Lightbox" at bounding box center [784, 391] width 1568 height 782
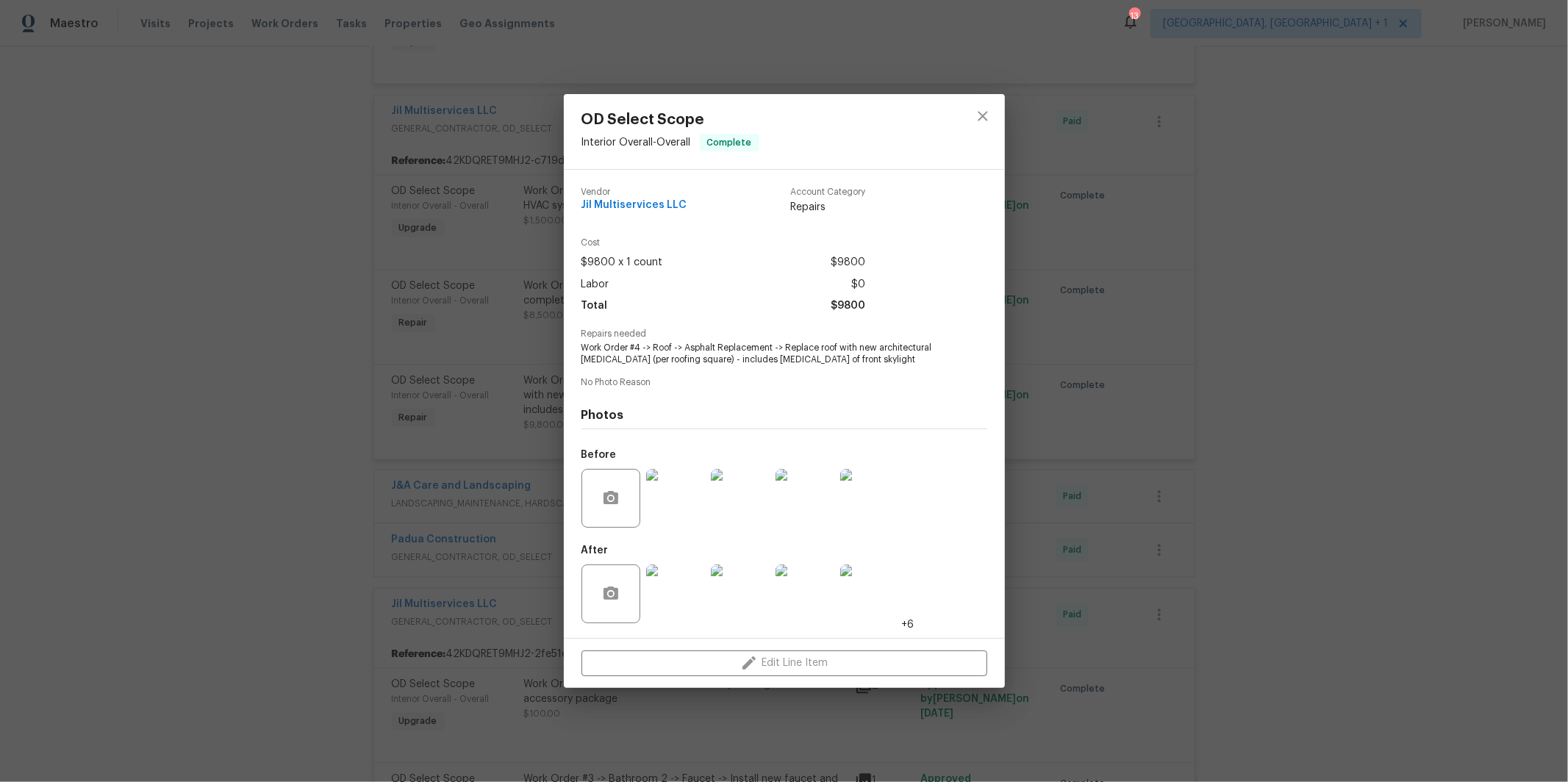
click at [662, 502] on img at bounding box center [676, 498] width 59 height 59
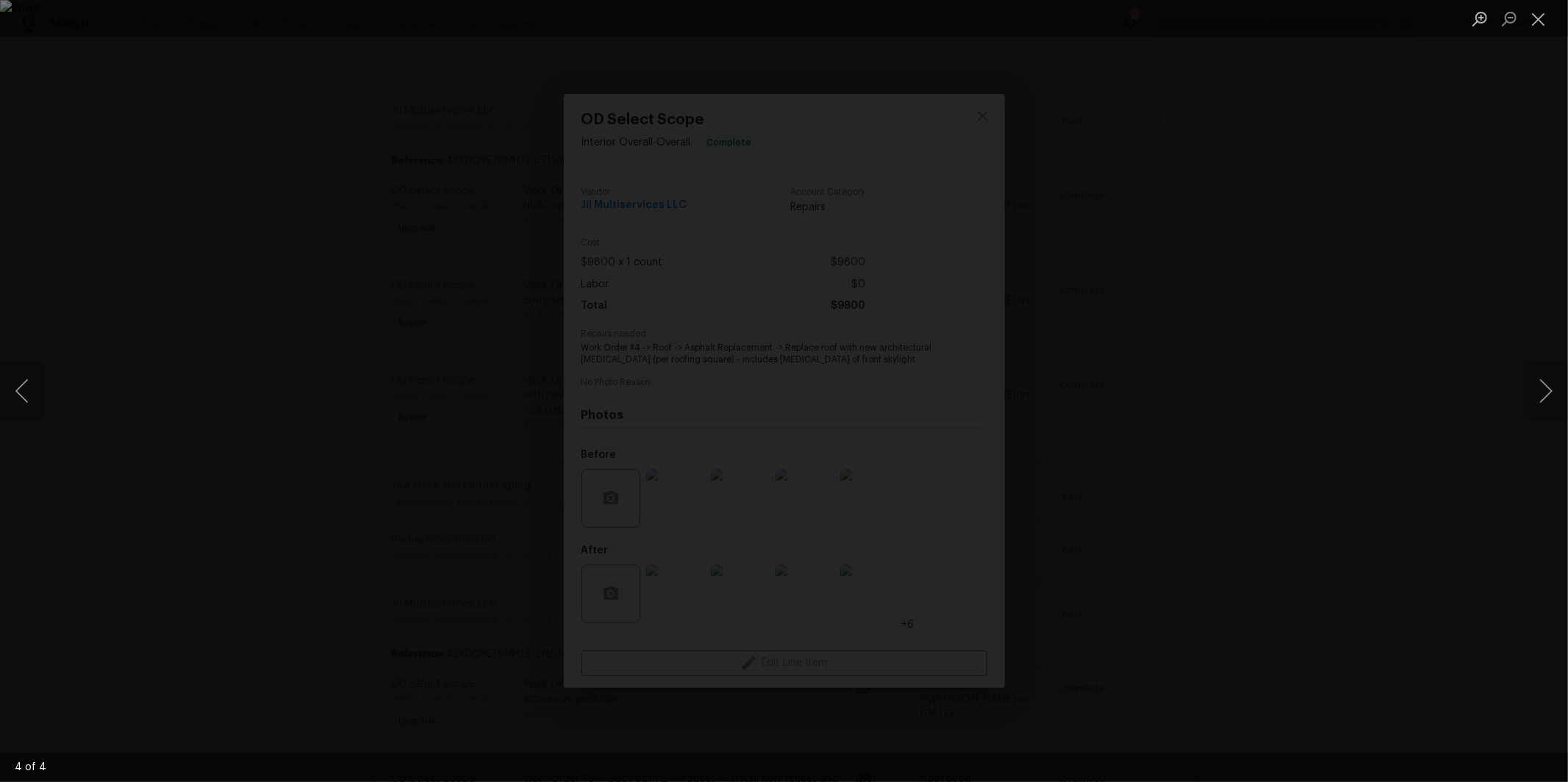
click at [740, 111] on div "Lightbox" at bounding box center [784, 391] width 1568 height 782
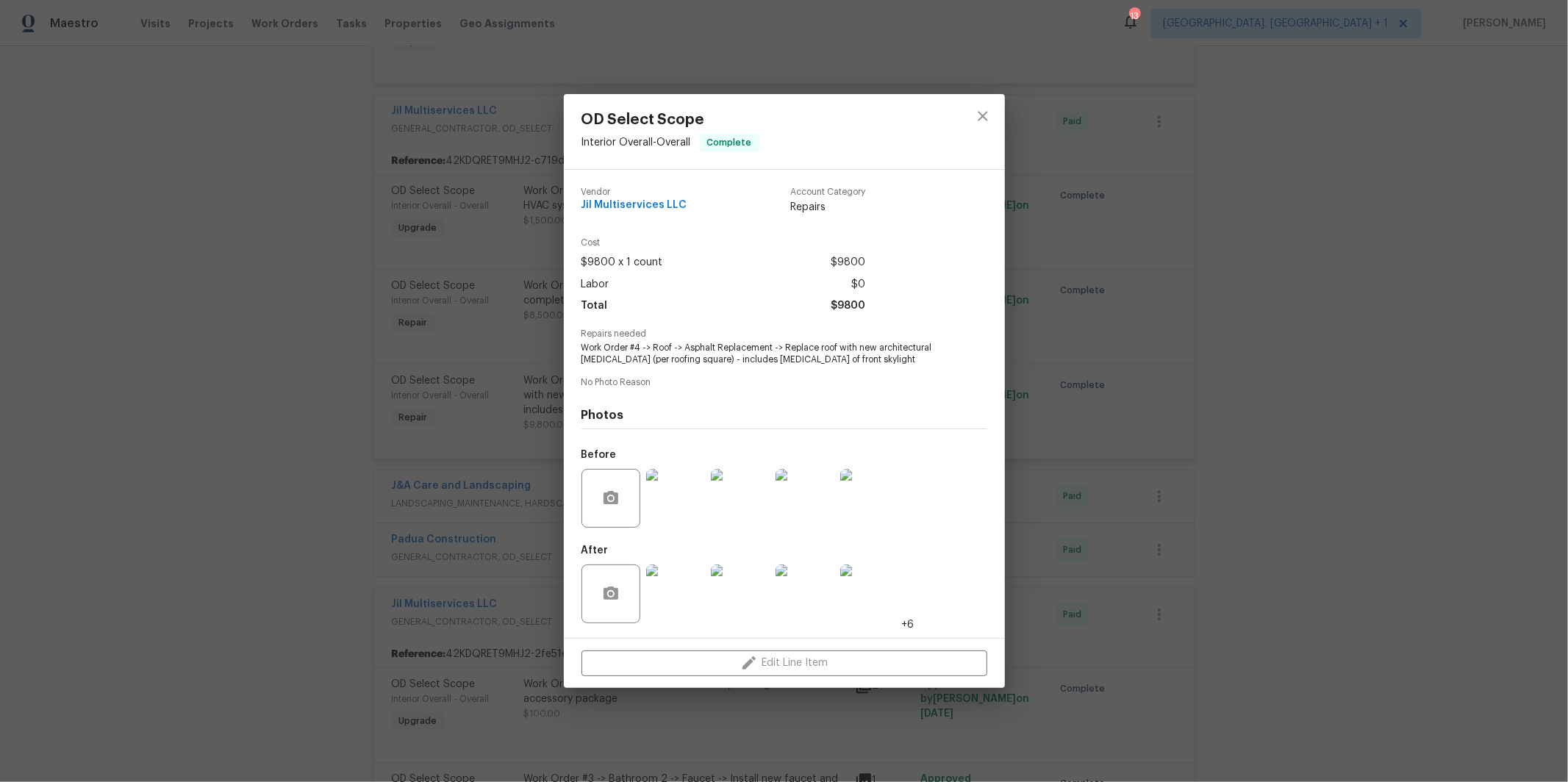
click at [269, 404] on div "OD Select Scope Interior Overall - Overall Complete Vendor Jil Multiservices LL…" at bounding box center [784, 391] width 1568 height 782
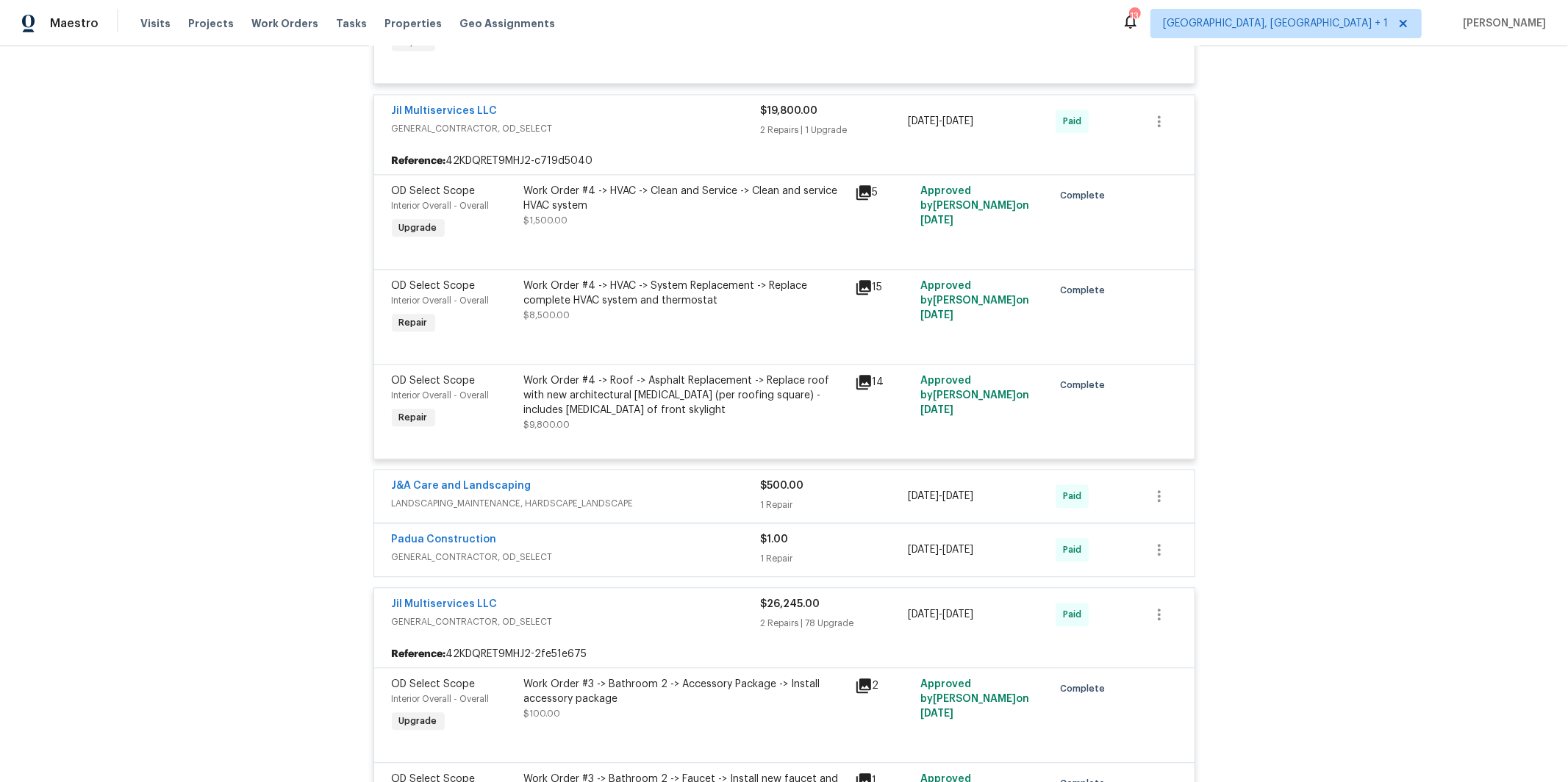
scroll to position [7564, 0]
